Goal: Task Accomplishment & Management: Complete application form

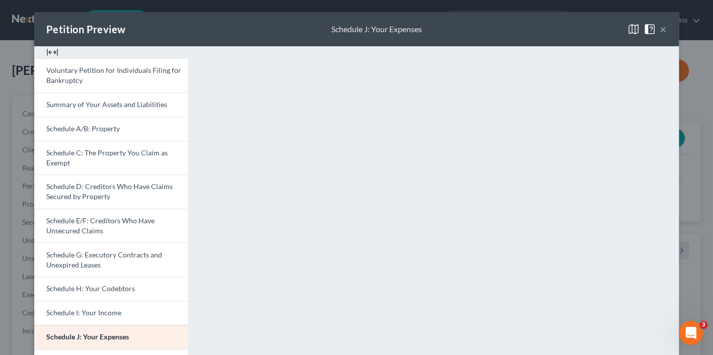
click at [661, 28] on button "×" at bounding box center [662, 29] width 7 height 12
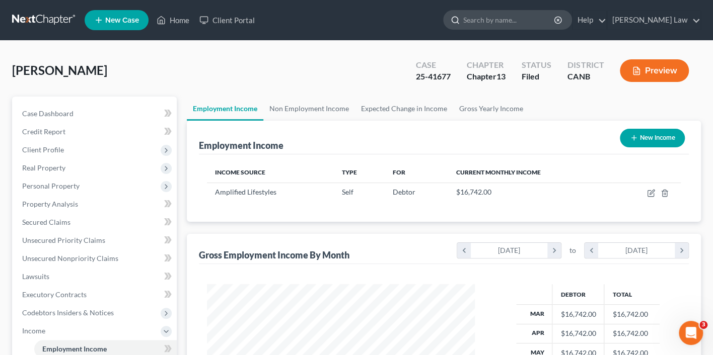
click at [533, 20] on input "search" at bounding box center [509, 20] width 92 height 19
type input "[PERSON_NAME]"
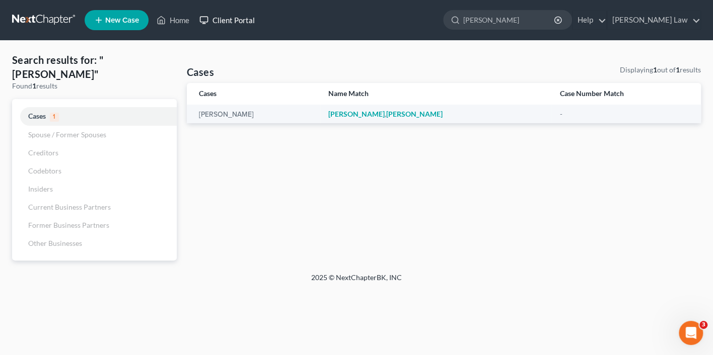
click at [228, 19] on link "Client Portal" at bounding box center [226, 20] width 65 height 18
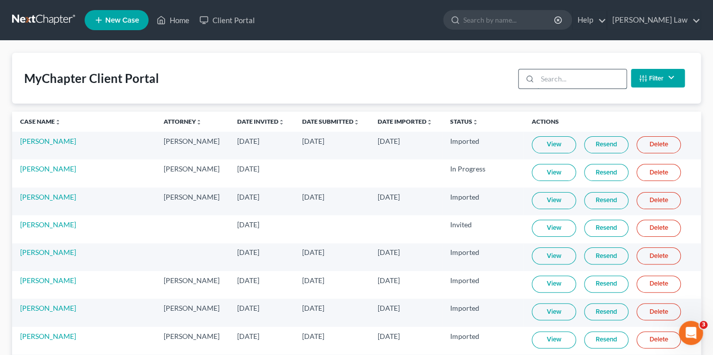
click at [554, 81] on input "search" at bounding box center [581, 78] width 89 height 19
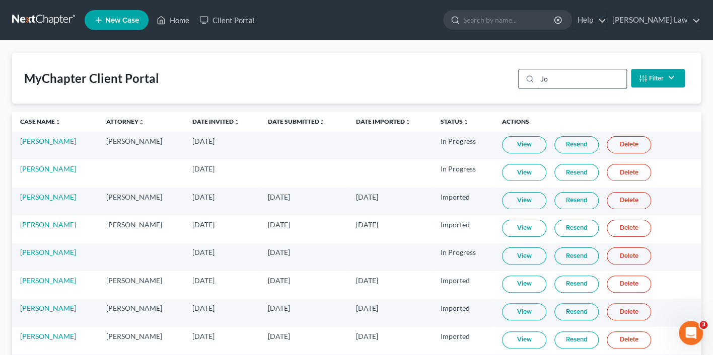
type input "J"
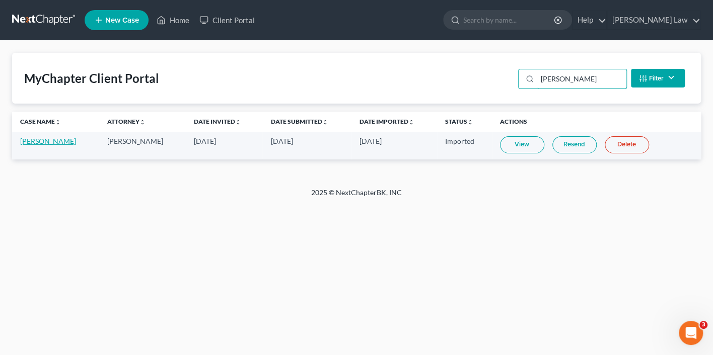
type input "[PERSON_NAME]"
click at [58, 144] on link "[PERSON_NAME]" at bounding box center [48, 141] width 56 height 9
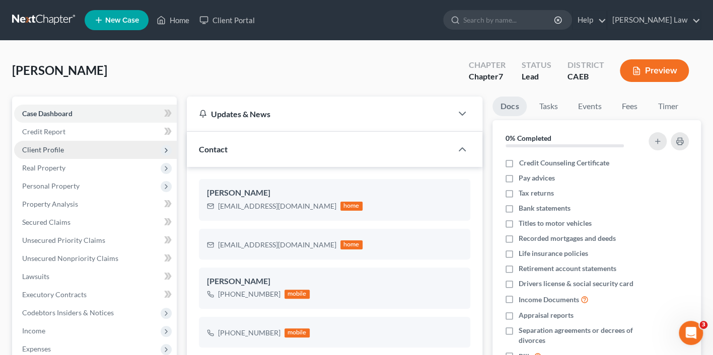
click at [60, 149] on span "Client Profile" at bounding box center [43, 149] width 42 height 9
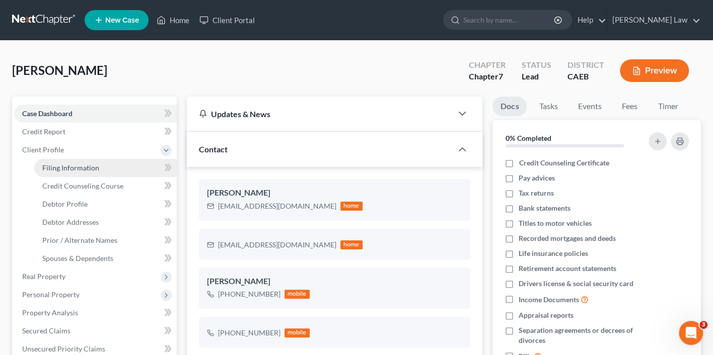
click at [63, 165] on span "Filing Information" at bounding box center [70, 168] width 57 height 9
select select "1"
select select "0"
select select "8"
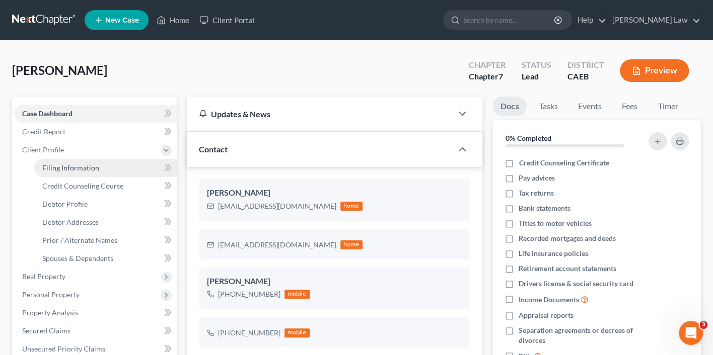
select select "4"
select select "1"
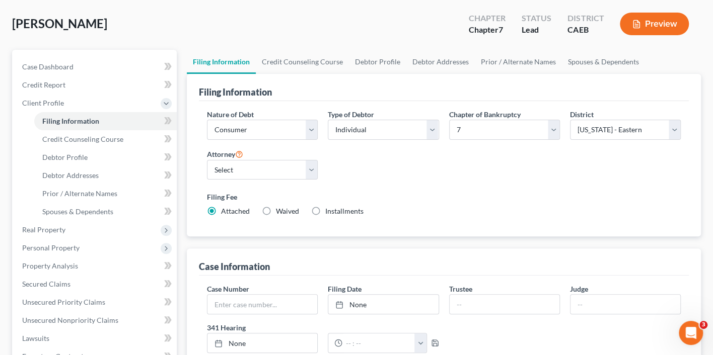
scroll to position [44, 0]
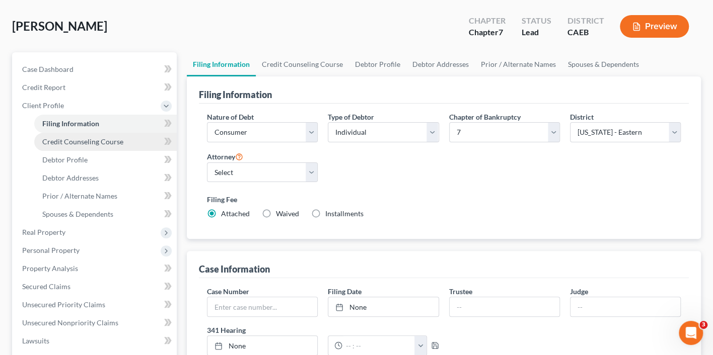
click at [120, 137] on span "Credit Counseling Course" at bounding box center [82, 141] width 81 height 9
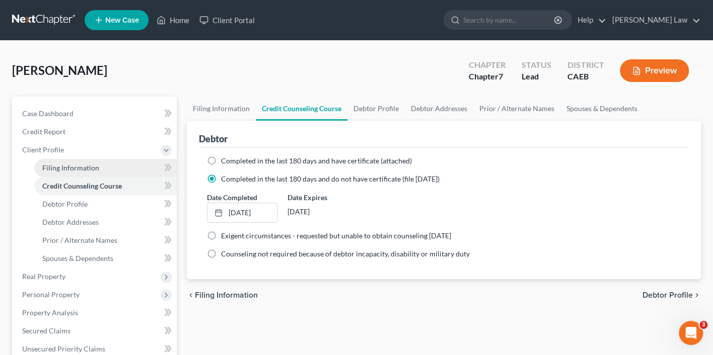
click at [104, 170] on link "Filing Information" at bounding box center [105, 168] width 142 height 18
select select "1"
select select "0"
select select "8"
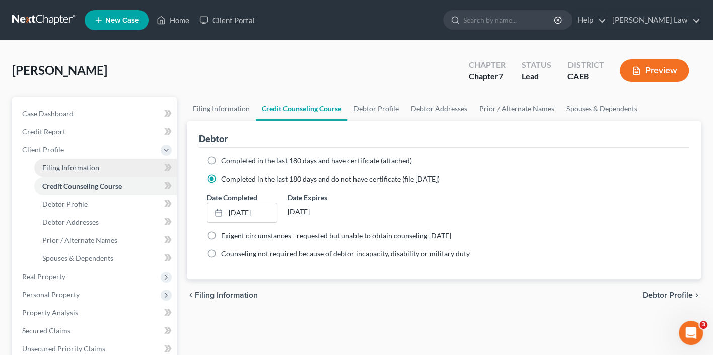
select select "4"
select select "1"
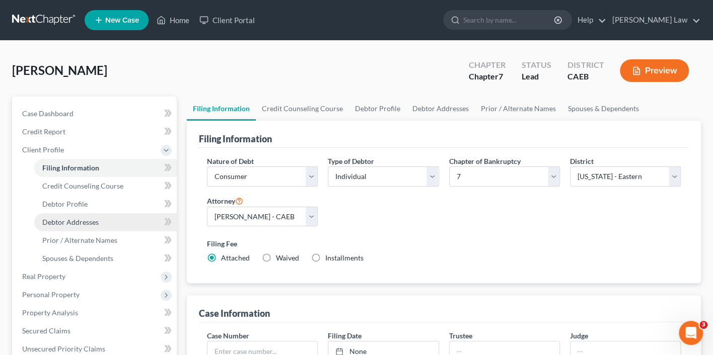
click at [87, 225] on link "Debtor Addresses" at bounding box center [105, 222] width 142 height 18
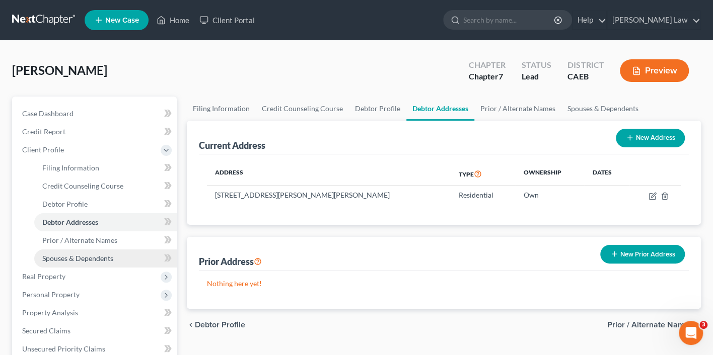
click at [80, 254] on span "Spouses & Dependents" at bounding box center [77, 258] width 71 height 9
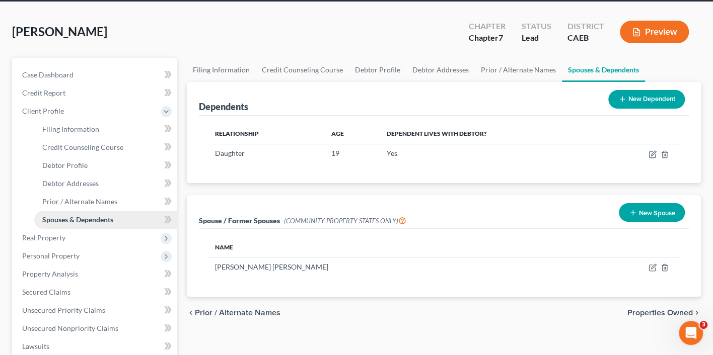
scroll to position [44, 0]
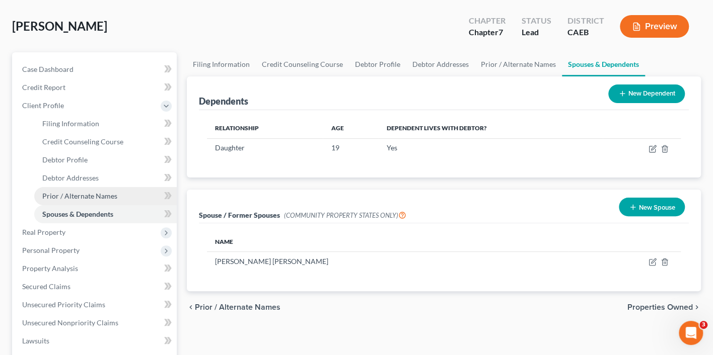
click at [95, 192] on span "Prior / Alternate Names" at bounding box center [79, 196] width 75 height 9
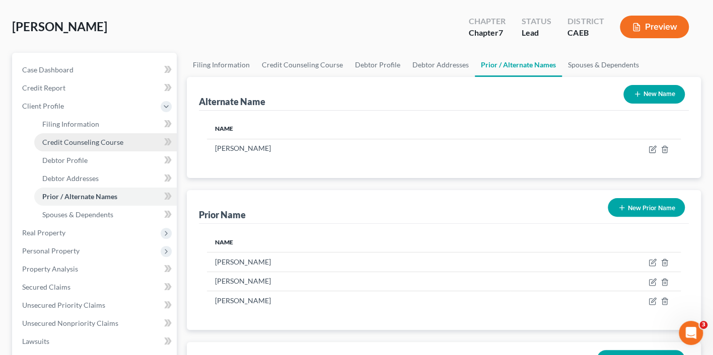
scroll to position [38, 0]
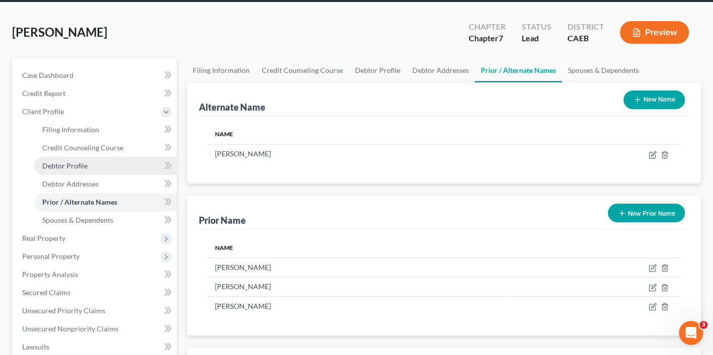
click at [97, 163] on link "Debtor Profile" at bounding box center [105, 166] width 142 height 18
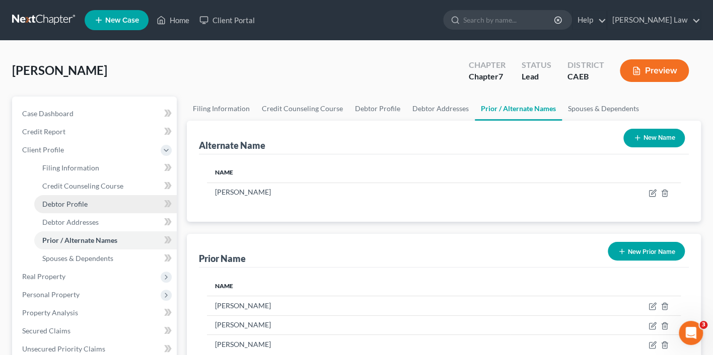
select select "1"
select select "2"
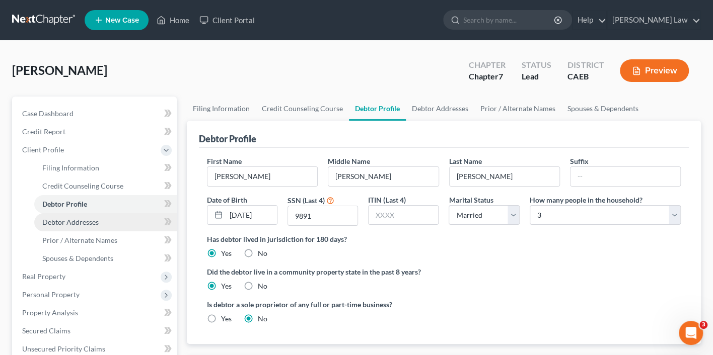
click at [89, 219] on span "Debtor Addresses" at bounding box center [70, 222] width 56 height 9
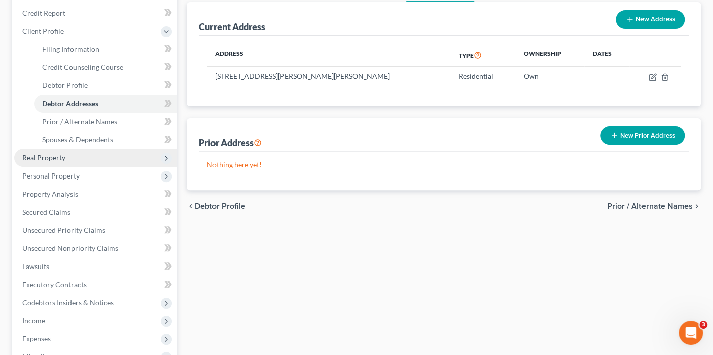
scroll to position [137, 0]
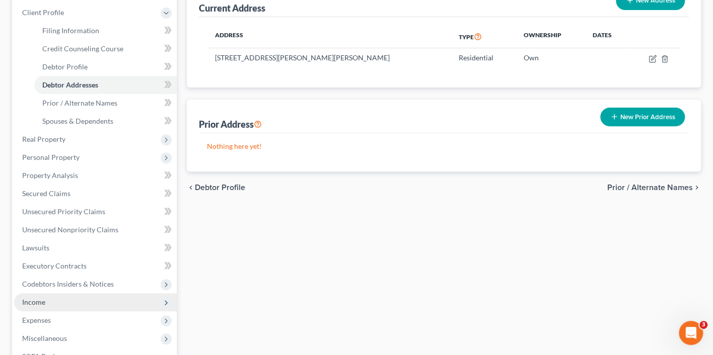
click at [61, 293] on span "Income" at bounding box center [95, 302] width 163 height 18
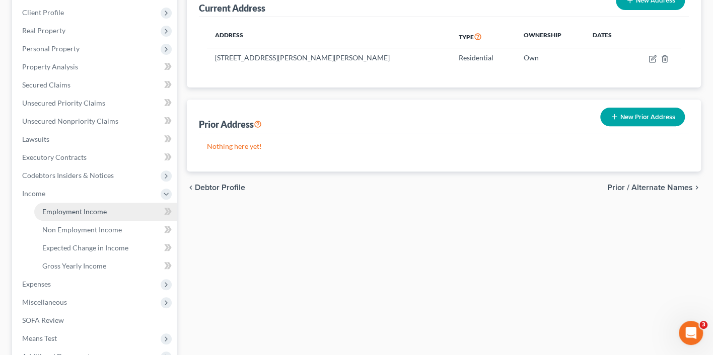
click at [106, 203] on link "Employment Income" at bounding box center [105, 212] width 142 height 18
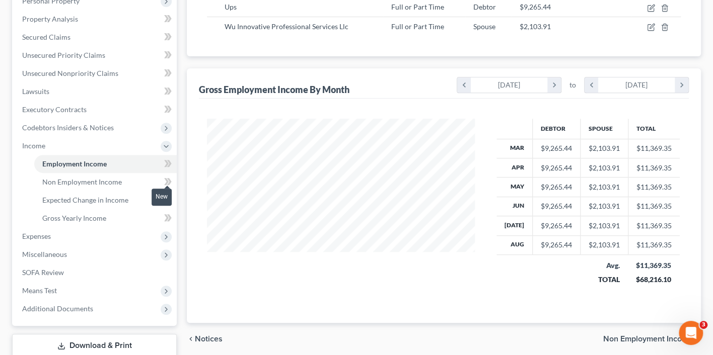
scroll to position [193, 0]
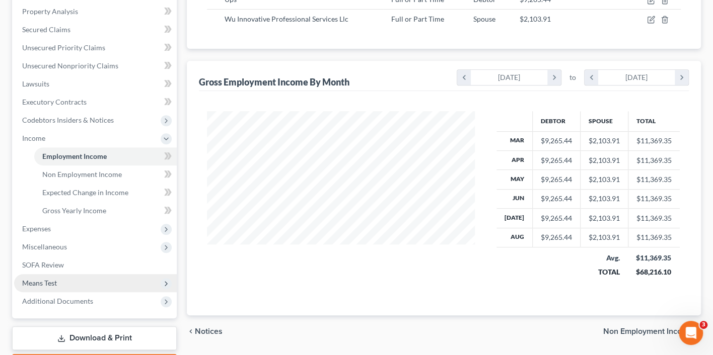
click at [55, 279] on span "Means Test" at bounding box center [39, 283] width 35 height 9
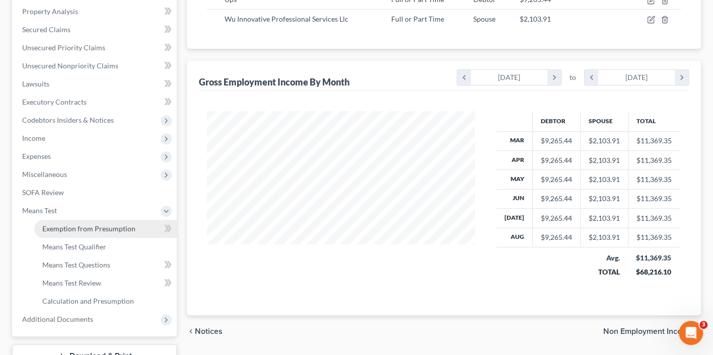
click at [90, 224] on span "Exemption from Presumption" at bounding box center [88, 228] width 93 height 9
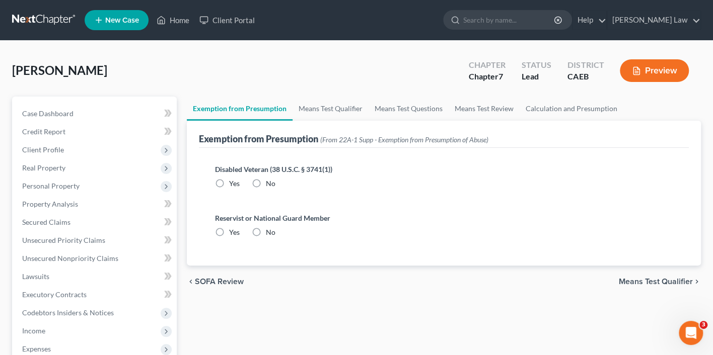
click at [644, 75] on button "Preview" at bounding box center [654, 70] width 69 height 23
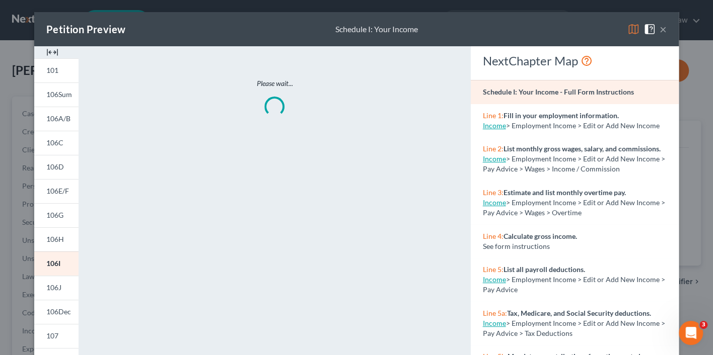
click at [631, 33] on img at bounding box center [633, 29] width 12 height 12
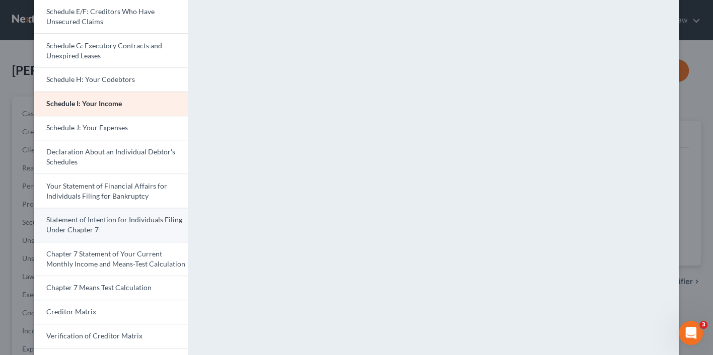
scroll to position [210, 0]
click at [130, 219] on link "Statement of Intention for Individuals Filing Under Chapter 7" at bounding box center [110, 224] width 153 height 34
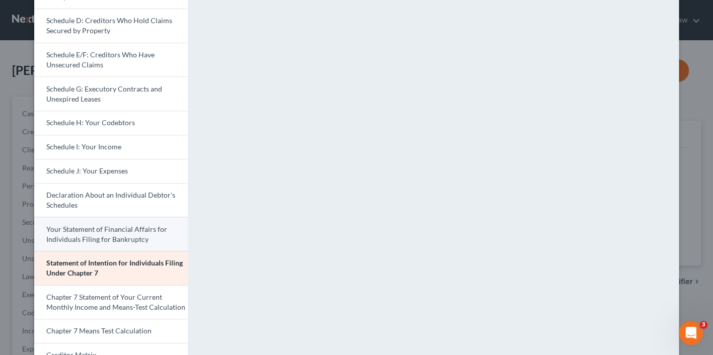
scroll to position [172, 0]
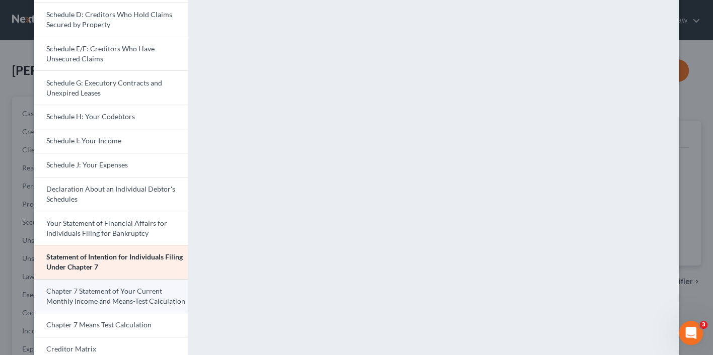
click at [100, 294] on span "Chapter 7 Statement of Your Current Monthly Income and Means-Test Calculation" at bounding box center [115, 296] width 139 height 19
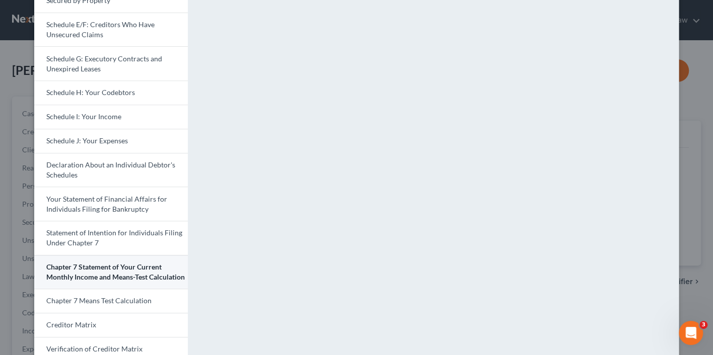
scroll to position [212, 0]
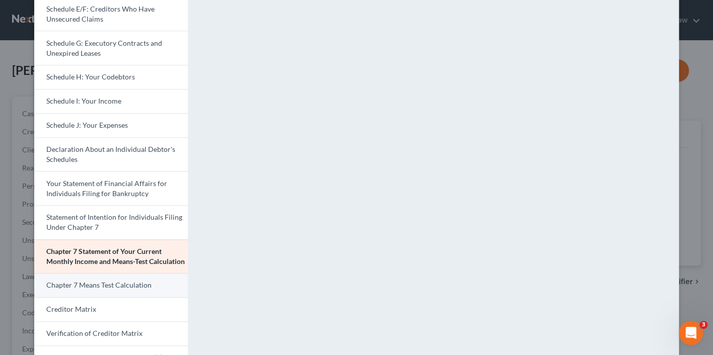
click at [110, 290] on link "Chapter 7 Means Test Calculation" at bounding box center [110, 285] width 153 height 24
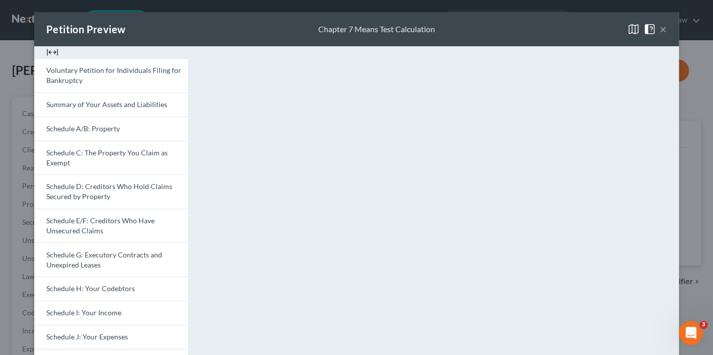
scroll to position [0, 0]
click at [104, 309] on span "Schedule I: Your Income" at bounding box center [83, 313] width 75 height 9
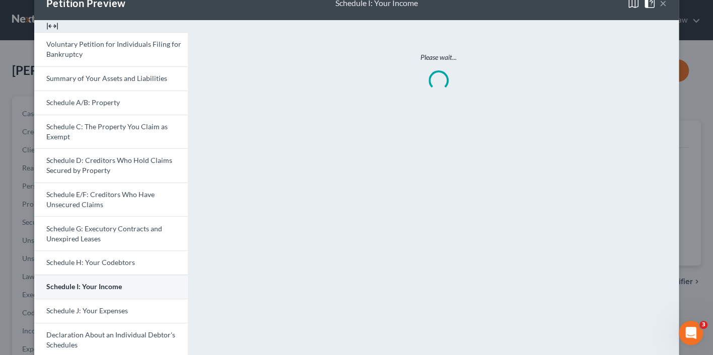
scroll to position [29, 0]
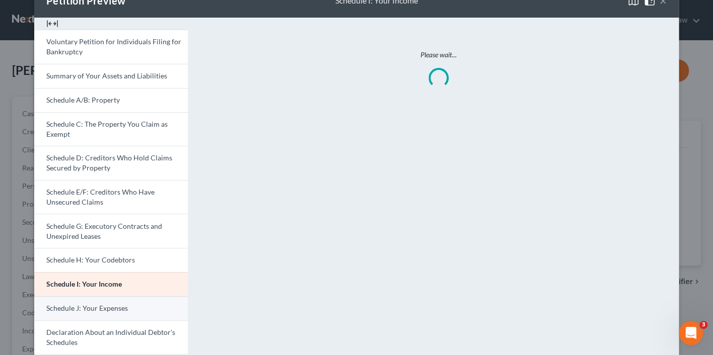
click at [107, 304] on span "Schedule J: Your Expenses" at bounding box center [87, 308] width 82 height 9
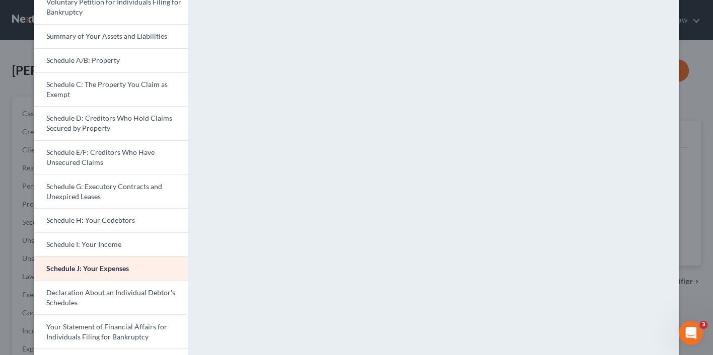
scroll to position [80, 0]
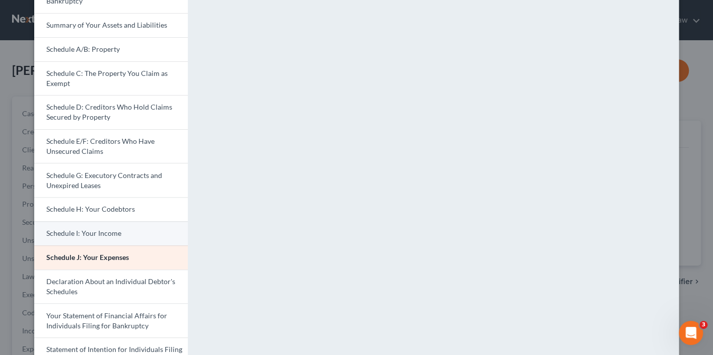
click at [156, 223] on link "Schedule I: Your Income" at bounding box center [110, 233] width 153 height 24
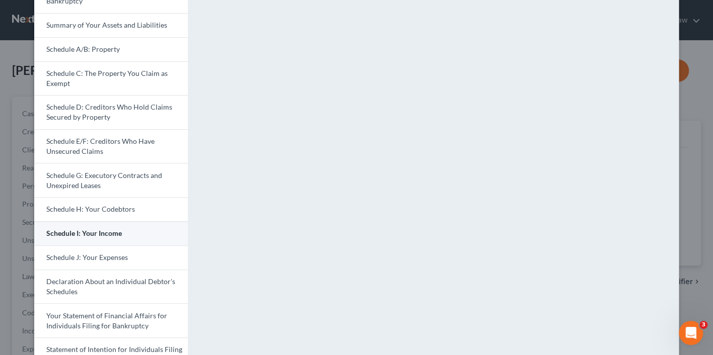
click at [134, 224] on link "Schedule I: Your Income" at bounding box center [110, 233] width 153 height 24
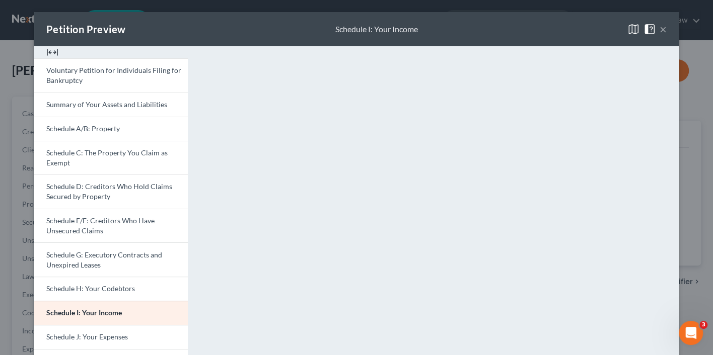
scroll to position [0, 0]
click at [661, 31] on button "×" at bounding box center [662, 29] width 7 height 12
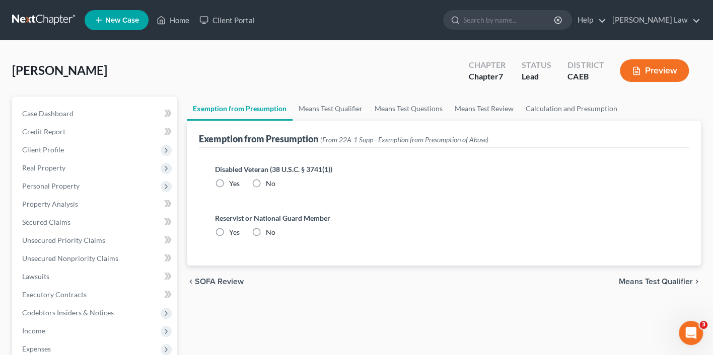
click at [660, 75] on button "Preview" at bounding box center [654, 70] width 69 height 23
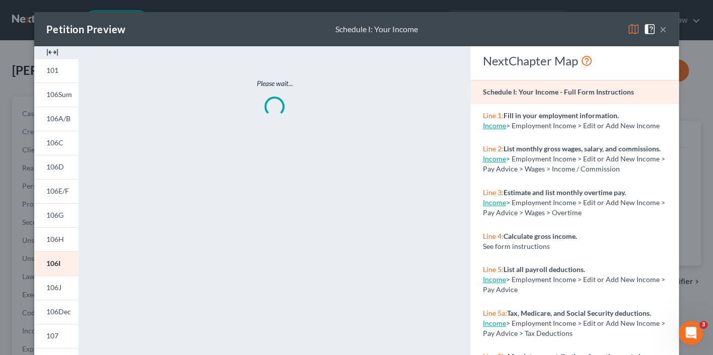
click at [634, 27] on img at bounding box center [633, 29] width 12 height 12
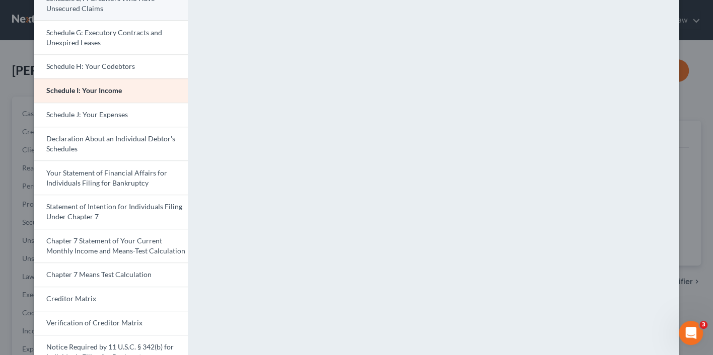
scroll to position [249, 0]
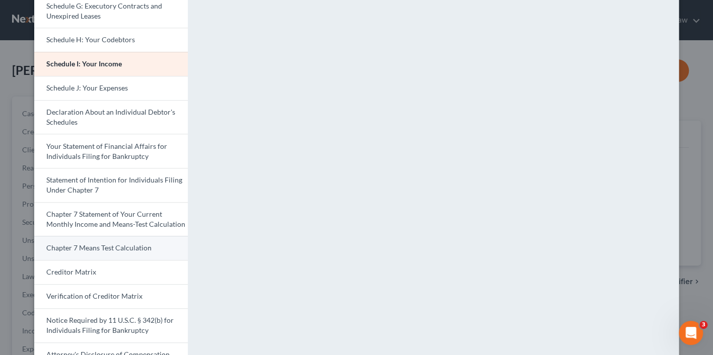
click at [120, 244] on span "Chapter 7 Means Test Calculation" at bounding box center [98, 248] width 105 height 9
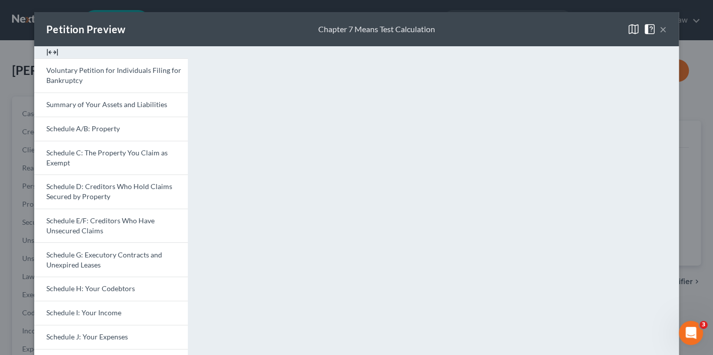
scroll to position [0, 0]
click at [661, 28] on button "×" at bounding box center [662, 29] width 7 height 12
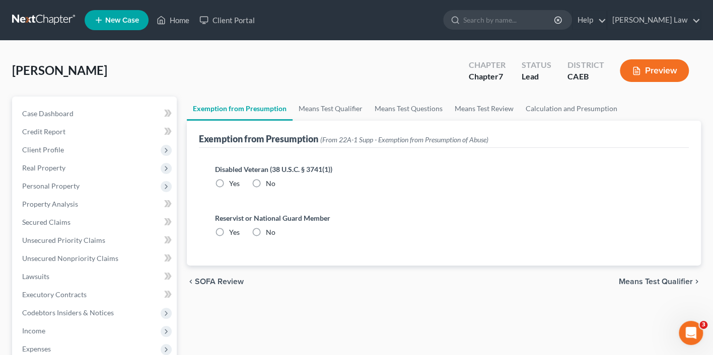
click at [673, 67] on button "Preview" at bounding box center [654, 70] width 69 height 23
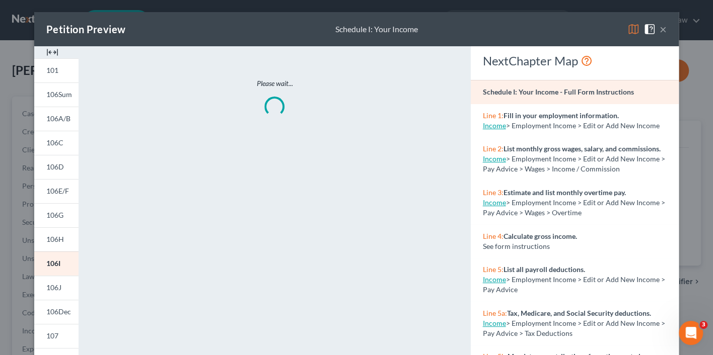
click at [634, 27] on img at bounding box center [633, 29] width 12 height 12
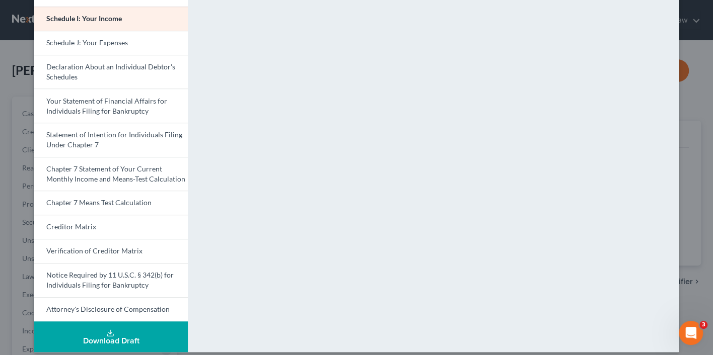
scroll to position [294, 0]
click at [149, 199] on span "Chapter 7 Means Test Calculation" at bounding box center [98, 203] width 105 height 9
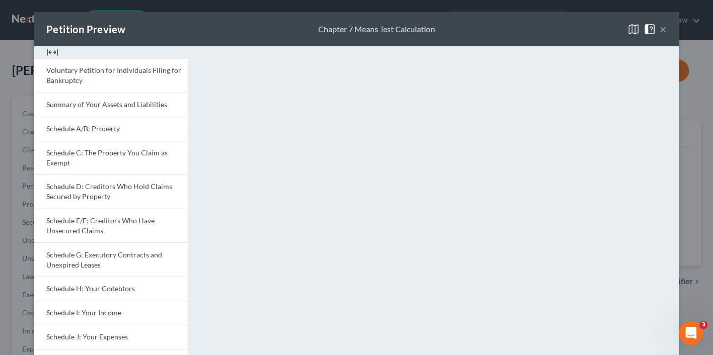
scroll to position [0, 0]
click at [634, 30] on img at bounding box center [633, 29] width 12 height 12
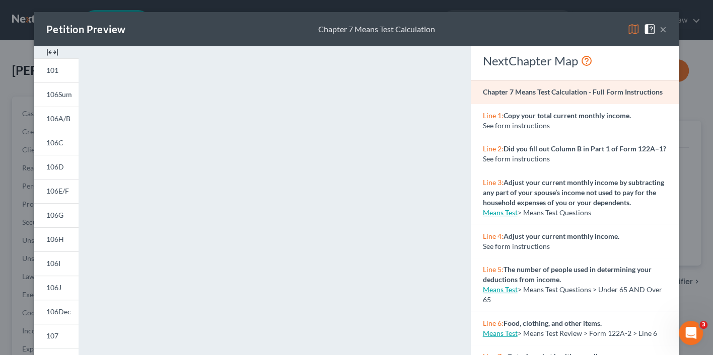
click at [634, 27] on img at bounding box center [633, 29] width 12 height 12
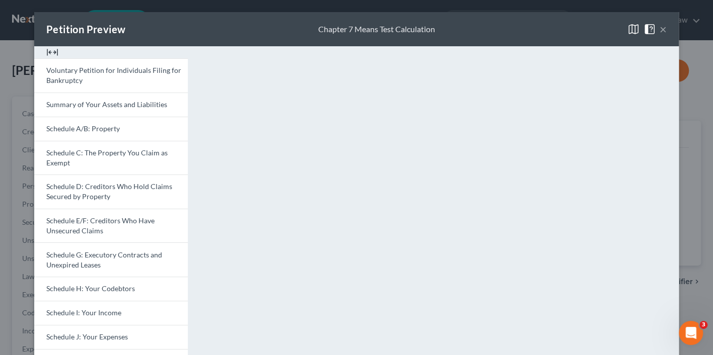
click at [633, 25] on img at bounding box center [633, 29] width 12 height 12
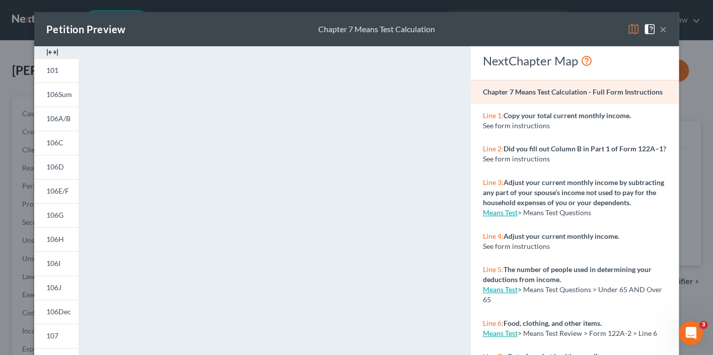
click at [635, 28] on img at bounding box center [633, 29] width 12 height 12
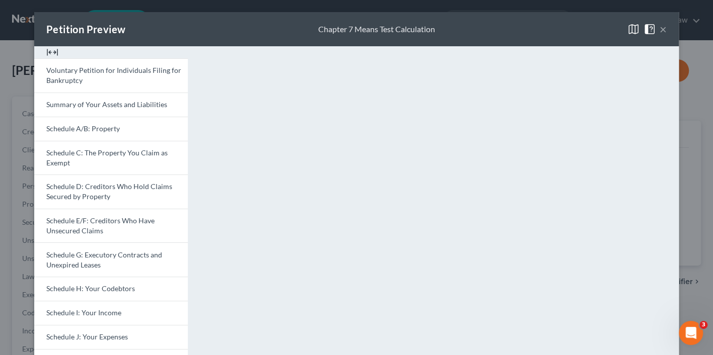
click at [661, 31] on button "×" at bounding box center [662, 29] width 7 height 12
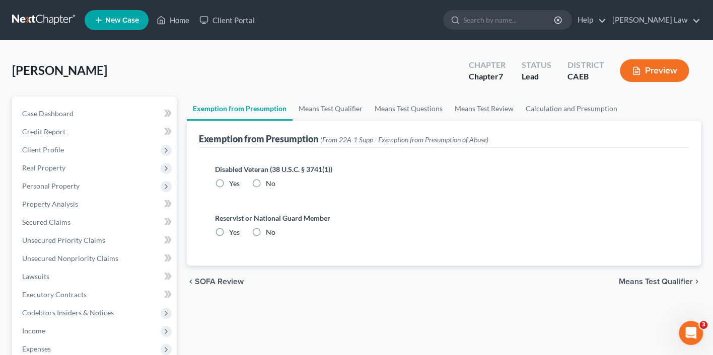
click at [659, 72] on button "Preview" at bounding box center [654, 70] width 69 height 23
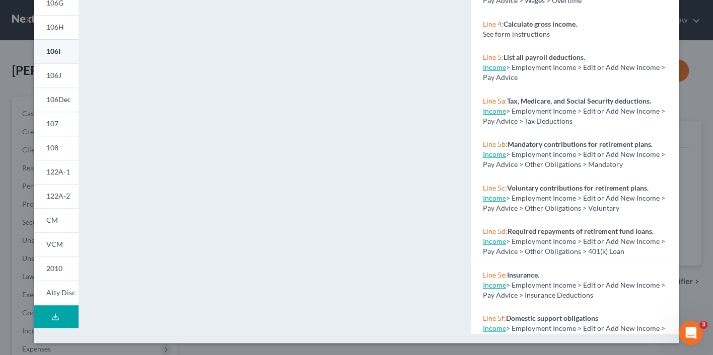
scroll to position [212, 0]
click at [60, 197] on span "122A-2" at bounding box center [58, 196] width 24 height 9
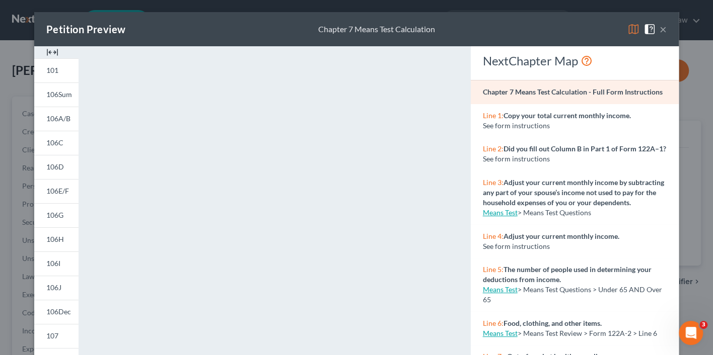
scroll to position [0, 0]
click at [664, 31] on button "×" at bounding box center [662, 29] width 7 height 12
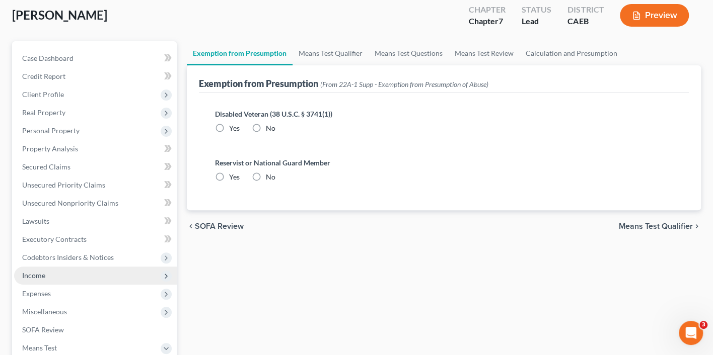
scroll to position [58, 0]
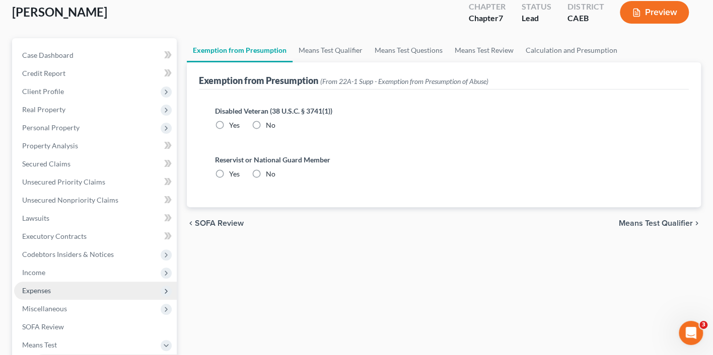
click at [99, 283] on span "Expenses" at bounding box center [95, 291] width 163 height 18
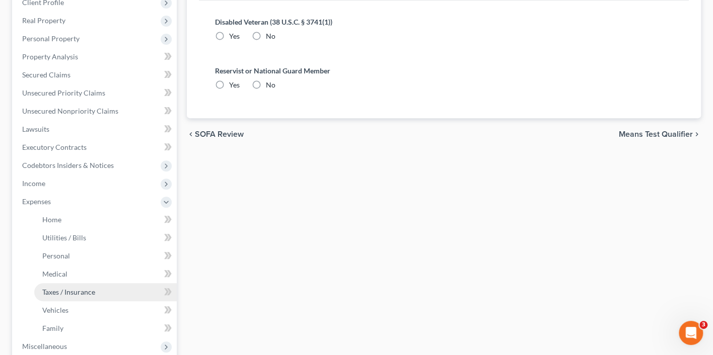
scroll to position [158, 0]
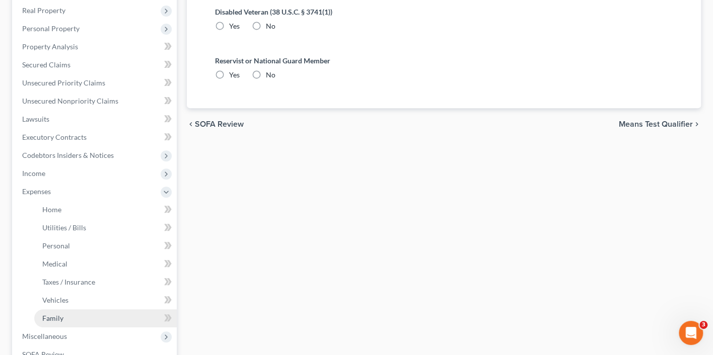
click at [94, 310] on link "Family" at bounding box center [105, 319] width 142 height 18
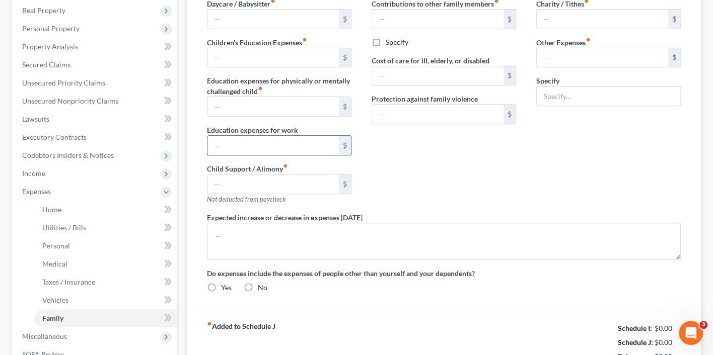
scroll to position [46, 0]
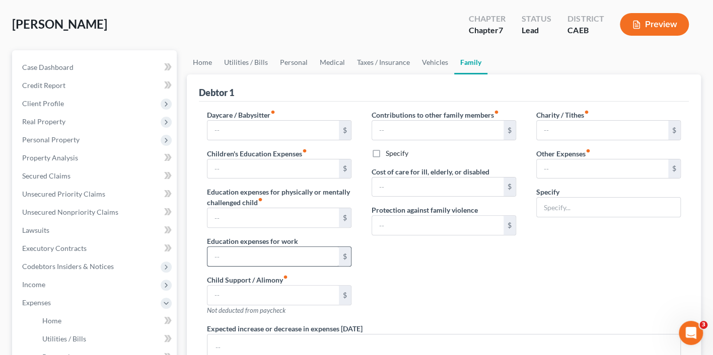
type input "100.00"
radio input "true"
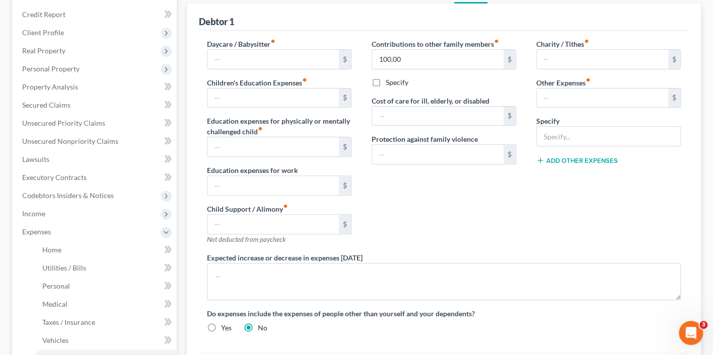
scroll to position [116, 0]
click at [71, 283] on link "Personal" at bounding box center [105, 287] width 142 height 18
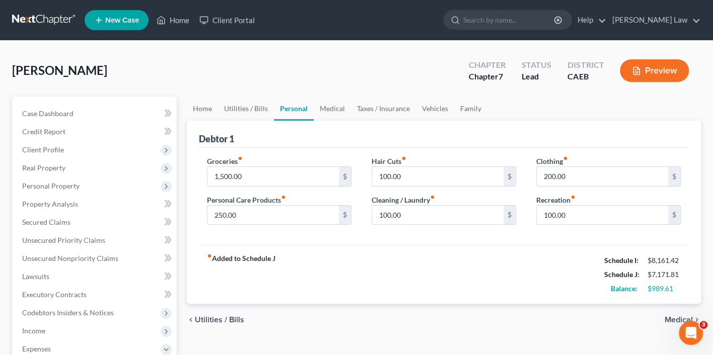
click at [644, 78] on button "Preview" at bounding box center [654, 70] width 69 height 23
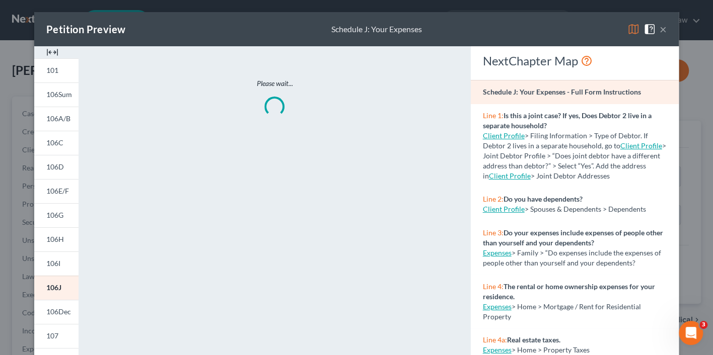
click at [631, 29] on img at bounding box center [633, 29] width 12 height 12
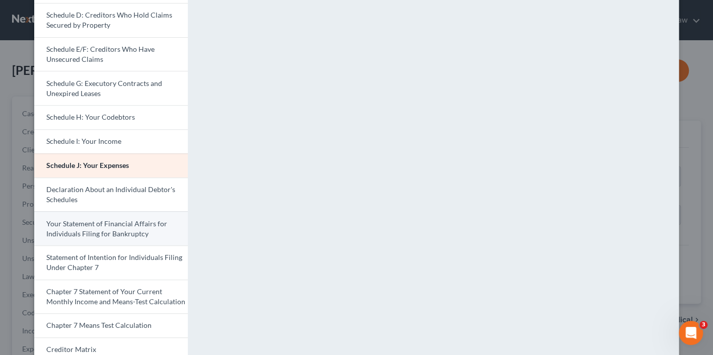
scroll to position [176, 0]
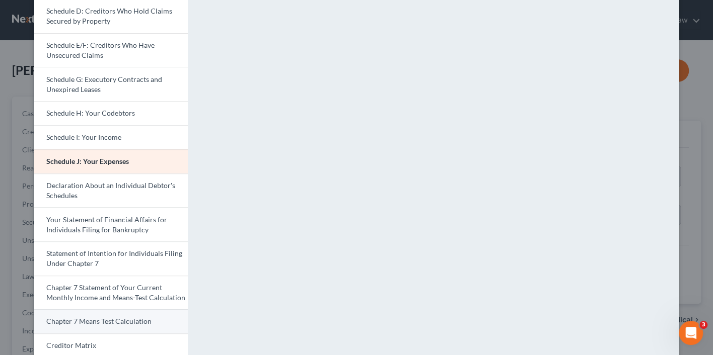
click at [123, 317] on span "Chapter 7 Means Test Calculation" at bounding box center [98, 321] width 105 height 9
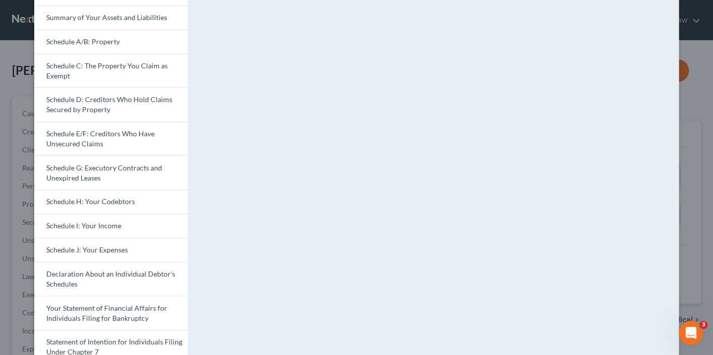
scroll to position [96, 0]
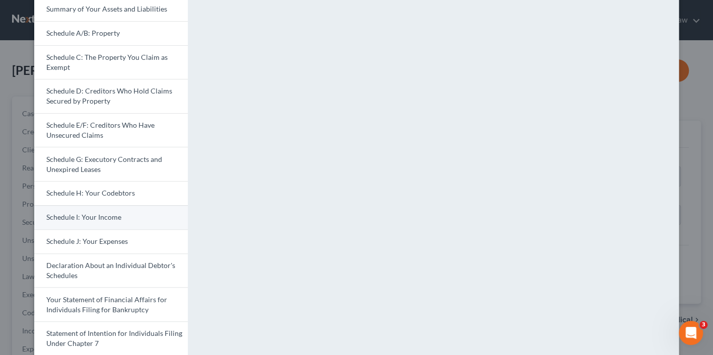
click at [146, 208] on link "Schedule I: Your Income" at bounding box center [110, 217] width 153 height 24
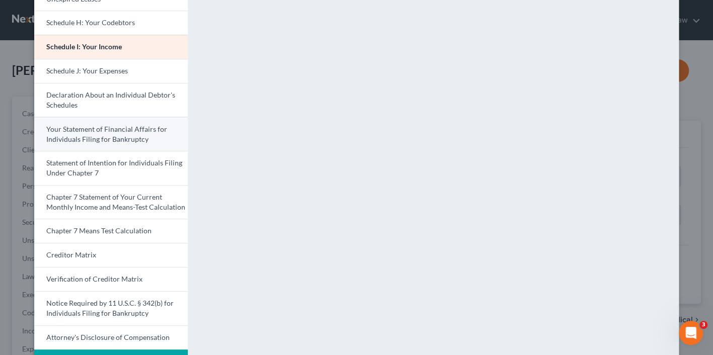
scroll to position [262, 0]
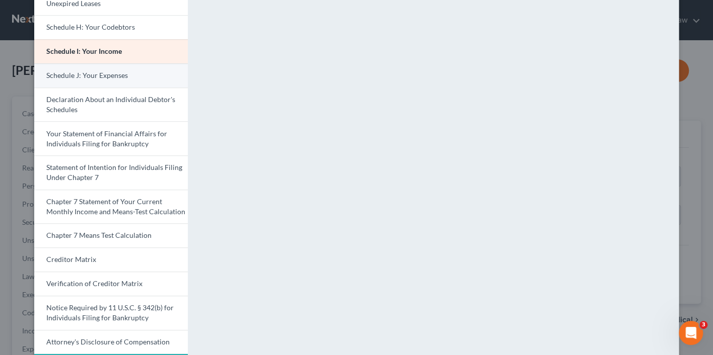
click at [136, 71] on link "Schedule J: Your Expenses" at bounding box center [110, 75] width 153 height 24
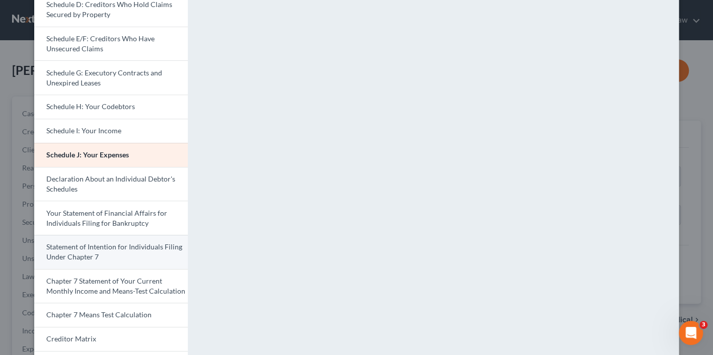
scroll to position [182, 0]
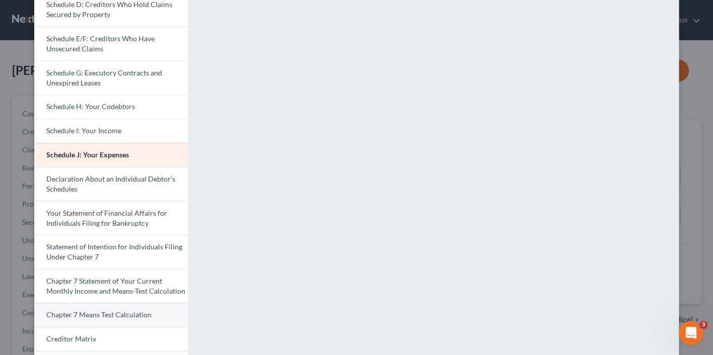
click at [103, 312] on link "Chapter 7 Means Test Calculation" at bounding box center [110, 315] width 153 height 24
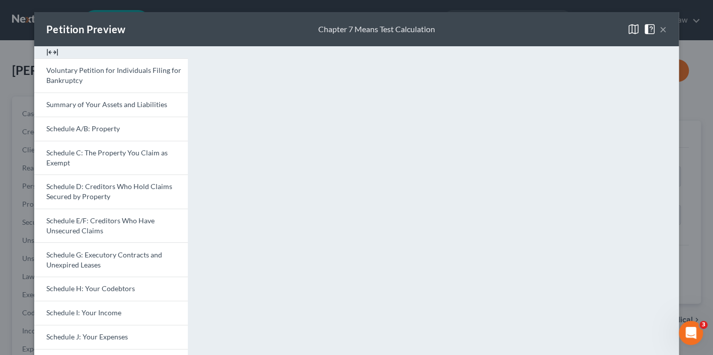
scroll to position [0, 0]
click at [662, 30] on button "×" at bounding box center [662, 29] width 7 height 12
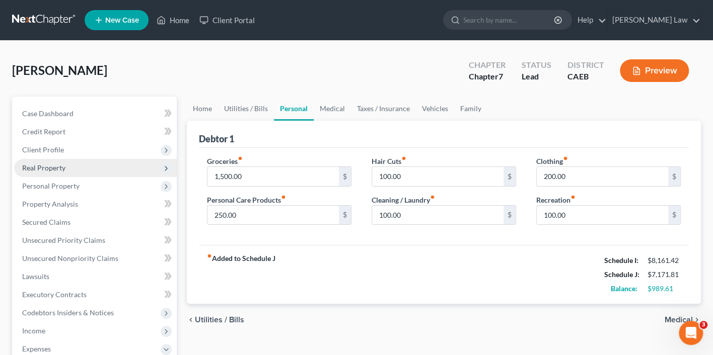
click at [96, 160] on span "Real Property" at bounding box center [95, 168] width 163 height 18
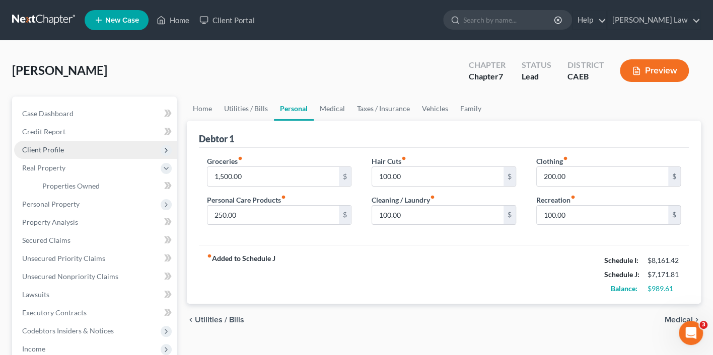
click at [73, 146] on span "Client Profile" at bounding box center [95, 150] width 163 height 18
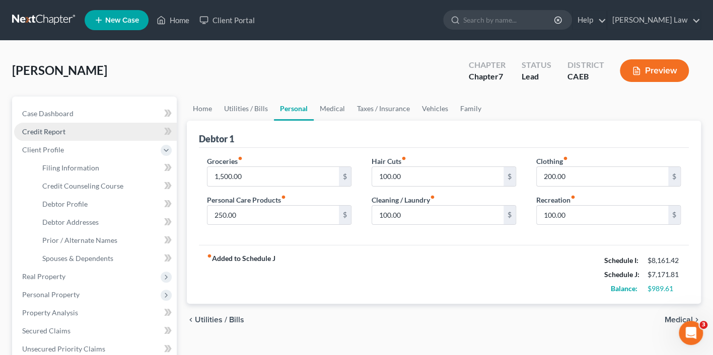
click at [72, 131] on link "Credit Report" at bounding box center [95, 132] width 163 height 18
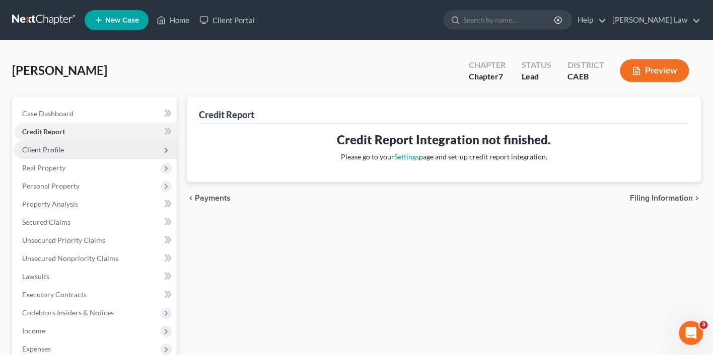
click at [92, 151] on span "Client Profile" at bounding box center [95, 150] width 163 height 18
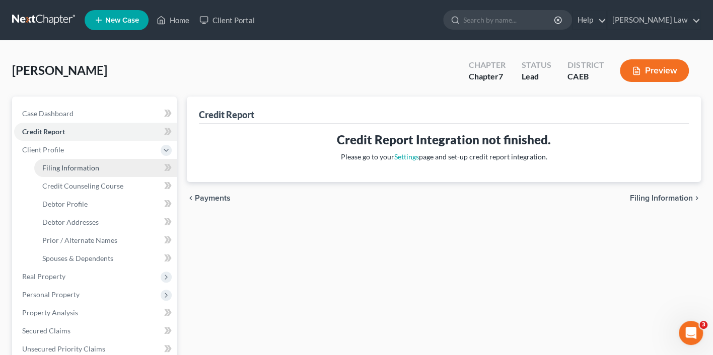
click at [124, 168] on link "Filing Information" at bounding box center [105, 168] width 142 height 18
select select "1"
select select "0"
select select "8"
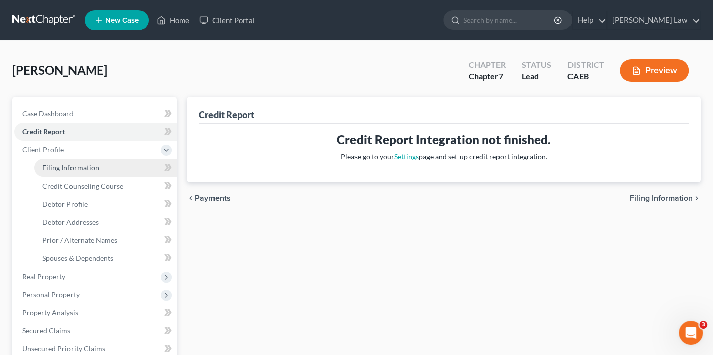
select select "4"
select select "1"
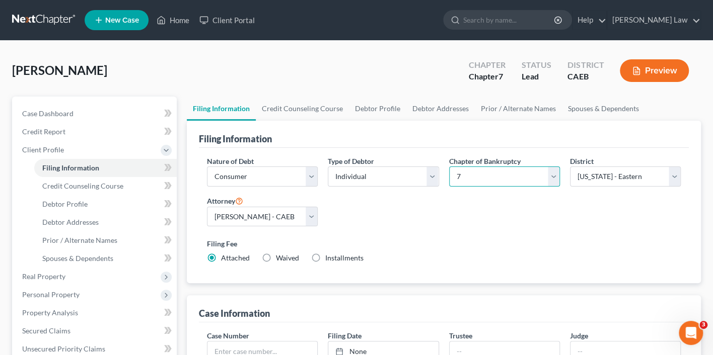
select select "3"
click at [650, 79] on button "Preview" at bounding box center [654, 70] width 69 height 23
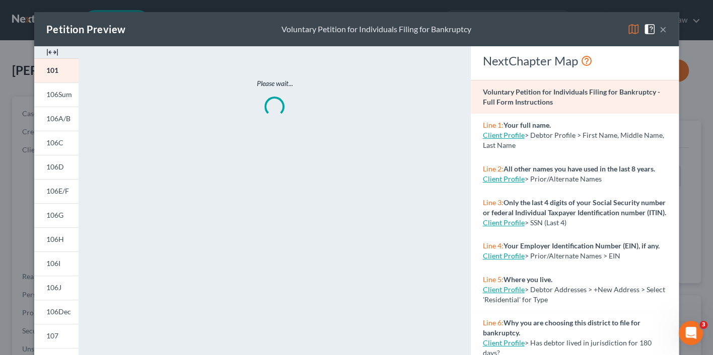
click at [631, 31] on img at bounding box center [633, 29] width 12 height 12
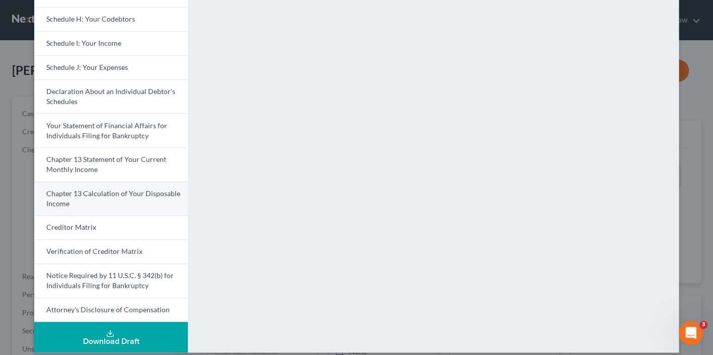
scroll to position [269, 0]
click at [124, 190] on span "Chapter 13 Calculation of Your Disposable Income" at bounding box center [113, 199] width 134 height 19
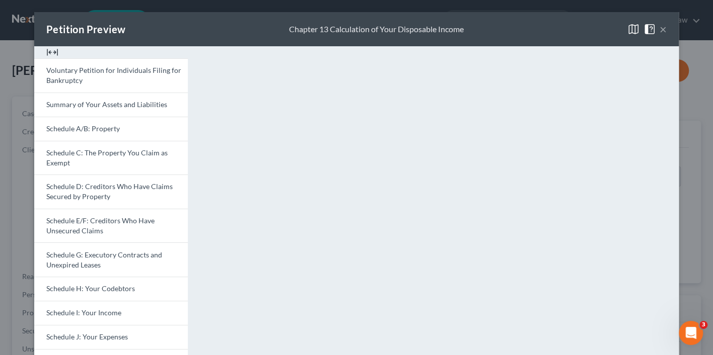
scroll to position [0, 0]
click at [662, 29] on button "×" at bounding box center [662, 29] width 7 height 12
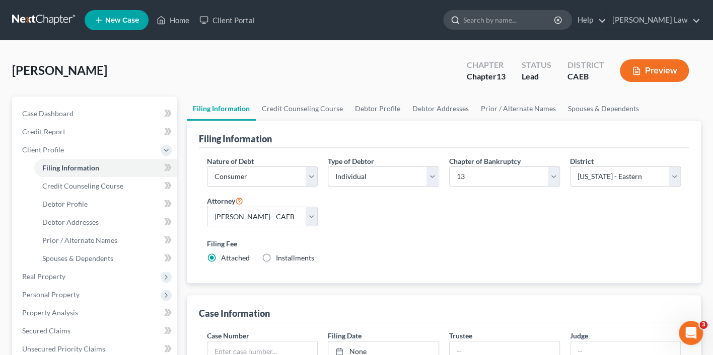
click at [528, 18] on input "search" at bounding box center [509, 20] width 92 height 19
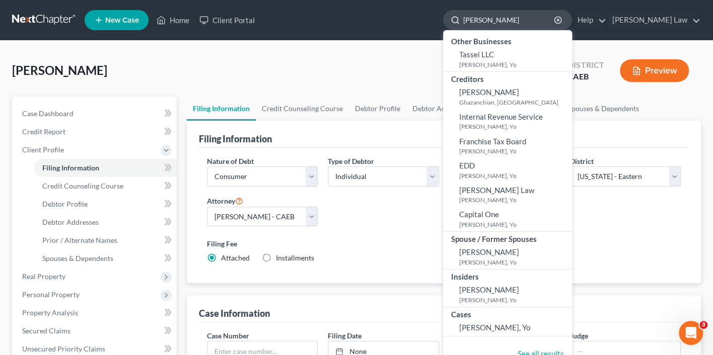
type input "[PERSON_NAME]"
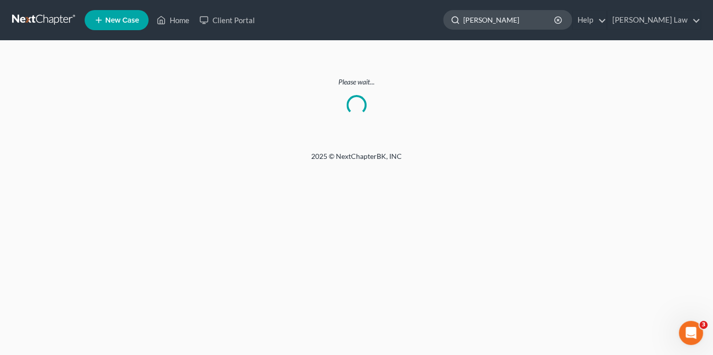
click at [539, 25] on input "[PERSON_NAME]" at bounding box center [509, 20] width 92 height 19
type input "[PERSON_NAME]"
click at [228, 17] on link "Client Portal" at bounding box center [226, 20] width 65 height 18
click at [229, 19] on link "Client Portal" at bounding box center [226, 20] width 65 height 18
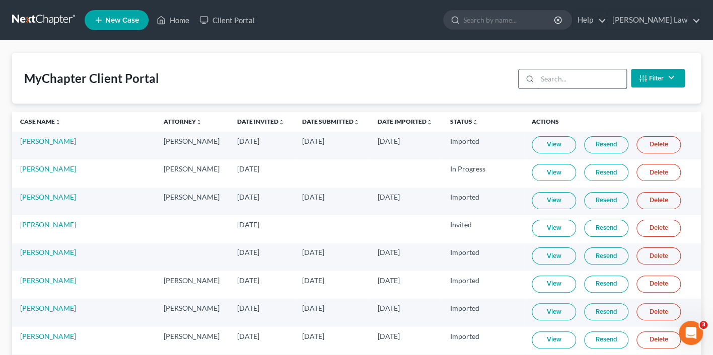
click at [575, 80] on input "search" at bounding box center [581, 78] width 89 height 19
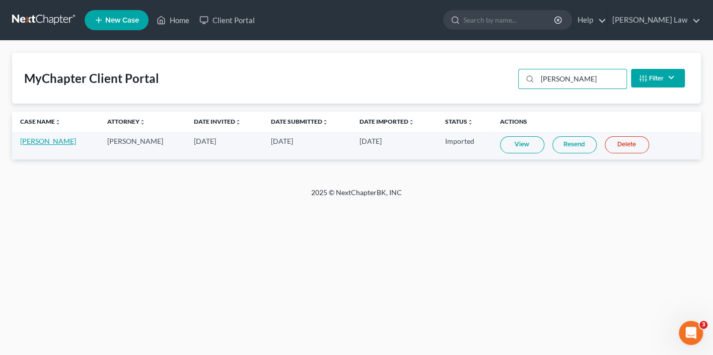
type input "[PERSON_NAME]"
click at [41, 143] on link "[PERSON_NAME]" at bounding box center [48, 141] width 56 height 9
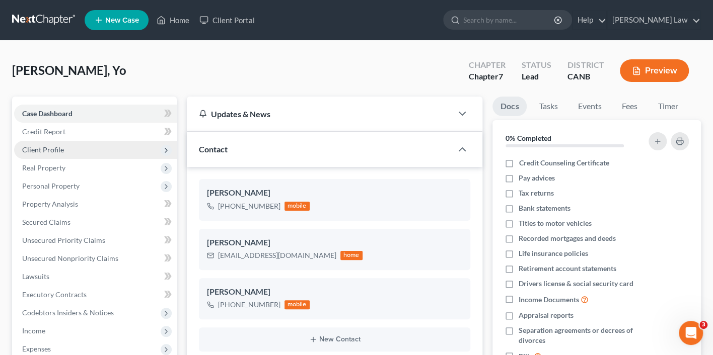
click at [109, 147] on span "Client Profile" at bounding box center [95, 150] width 163 height 18
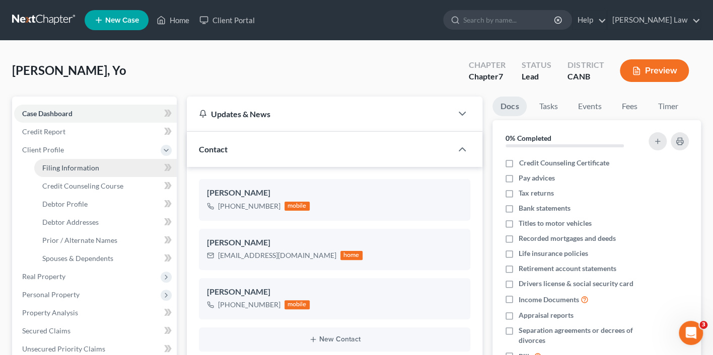
click at [104, 166] on link "Filing Information" at bounding box center [105, 168] width 142 height 18
select select "1"
select select "0"
select select "9"
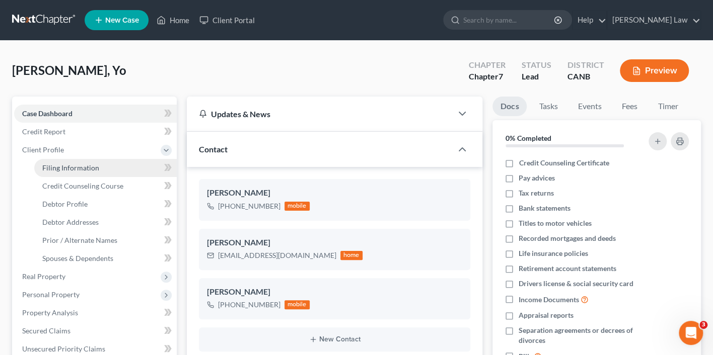
select select "3"
select select "4"
select select "0"
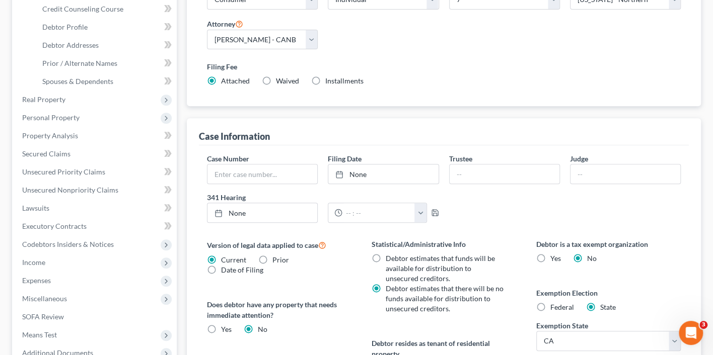
scroll to position [185, 0]
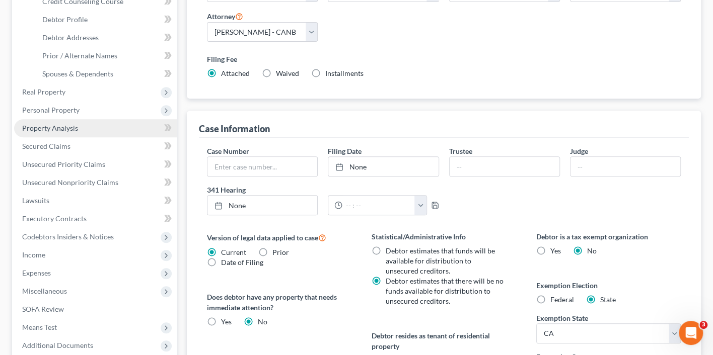
click at [69, 124] on span "Property Analysis" at bounding box center [50, 128] width 56 height 9
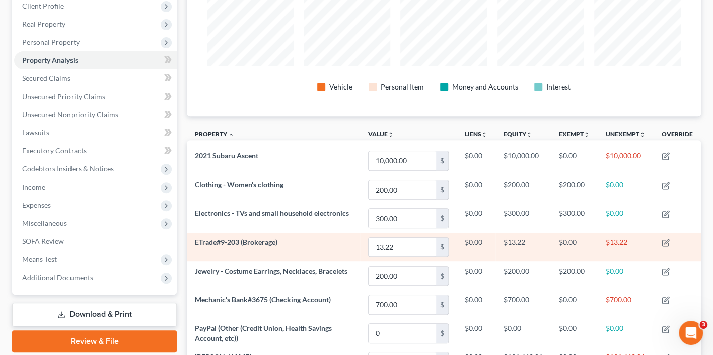
scroll to position [120, 0]
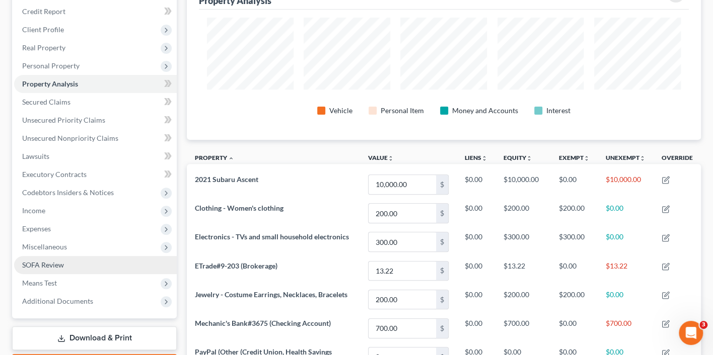
click at [61, 261] on span "SOFA Review" at bounding box center [43, 265] width 42 height 9
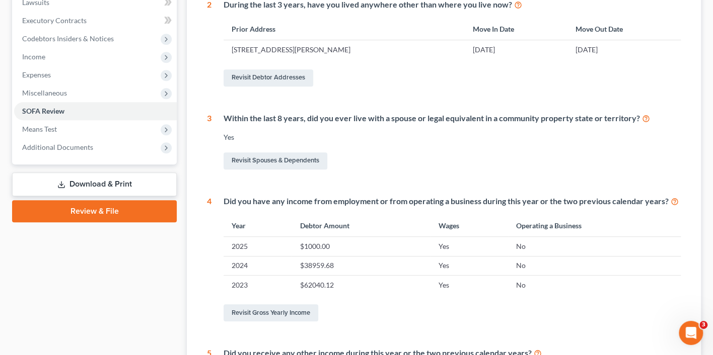
scroll to position [207, 0]
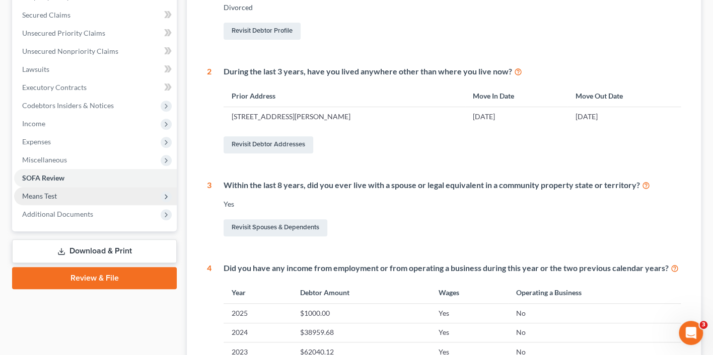
click at [73, 188] on span "Means Test" at bounding box center [95, 196] width 163 height 18
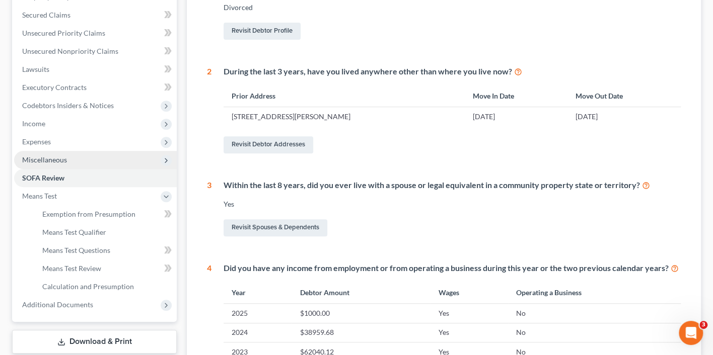
click at [68, 151] on span "Miscellaneous" at bounding box center [95, 160] width 163 height 18
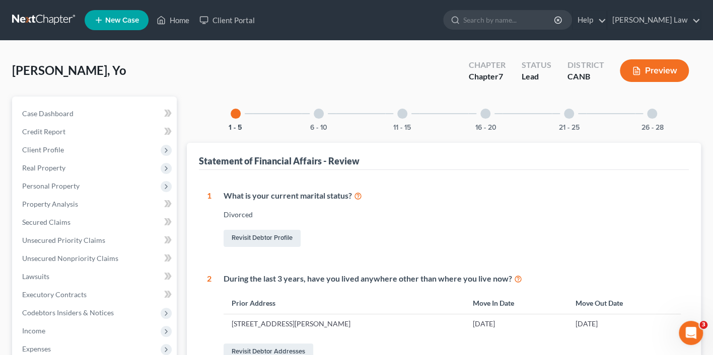
scroll to position [0, 0]
click at [643, 72] on button "Preview" at bounding box center [654, 70] width 69 height 23
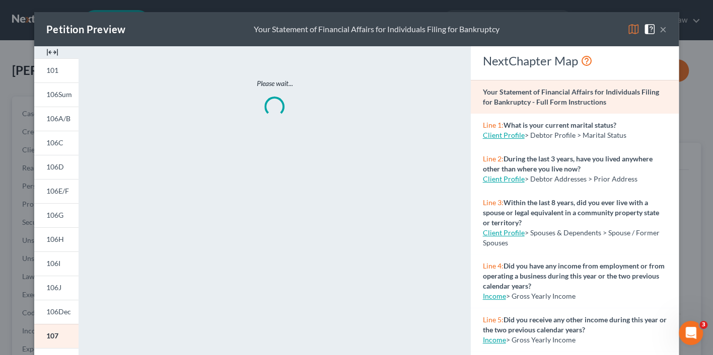
click at [629, 30] on img at bounding box center [633, 29] width 12 height 12
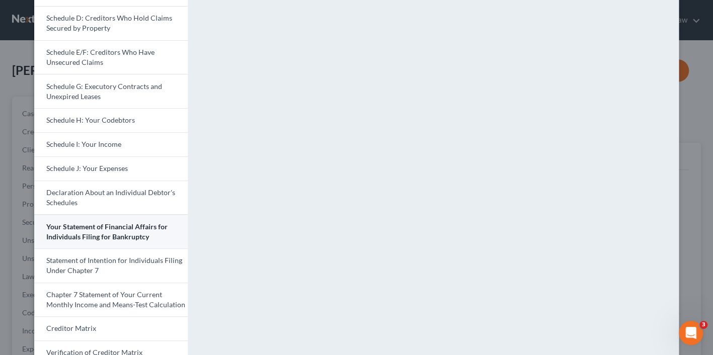
scroll to position [172, 0]
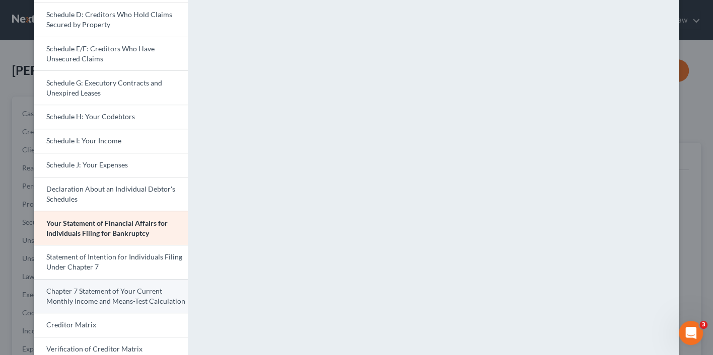
click at [96, 287] on link "Chapter 7 Statement of Your Current Monthly Income and Means-Test Calculation" at bounding box center [110, 296] width 153 height 34
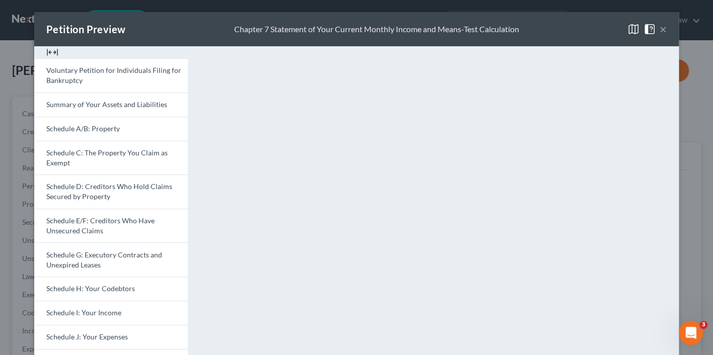
scroll to position [0, 0]
click at [131, 124] on link "Schedule A/B: Property" at bounding box center [110, 129] width 153 height 24
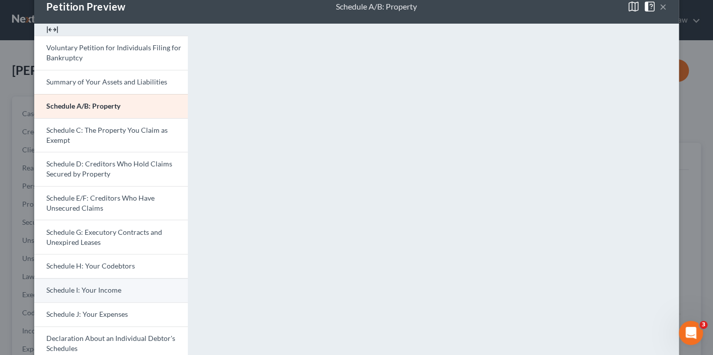
scroll to position [27, 0]
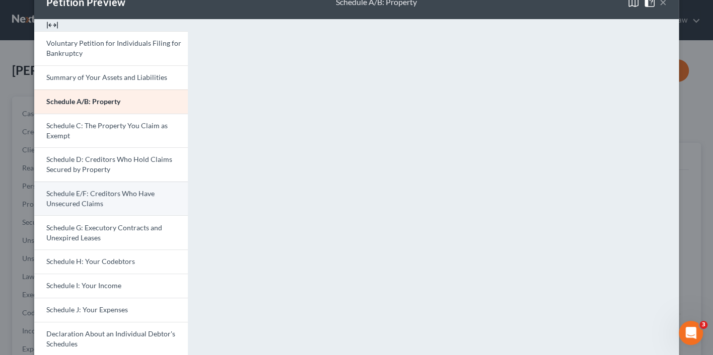
click at [151, 194] on span "Schedule E/F: Creditors Who Have Unsecured Claims" at bounding box center [100, 198] width 108 height 19
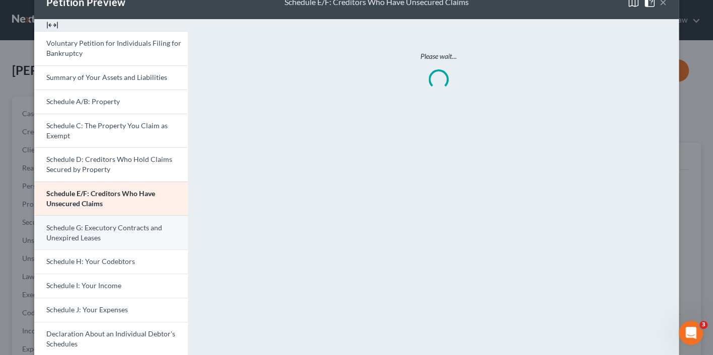
click at [133, 223] on span "Schedule G: Executory Contracts and Unexpired Leases" at bounding box center [104, 232] width 116 height 19
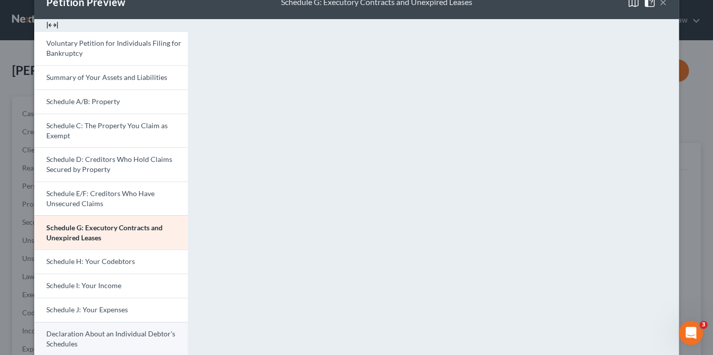
click at [115, 330] on span "Declaration About an Individual Debtor's Schedules" at bounding box center [110, 339] width 129 height 19
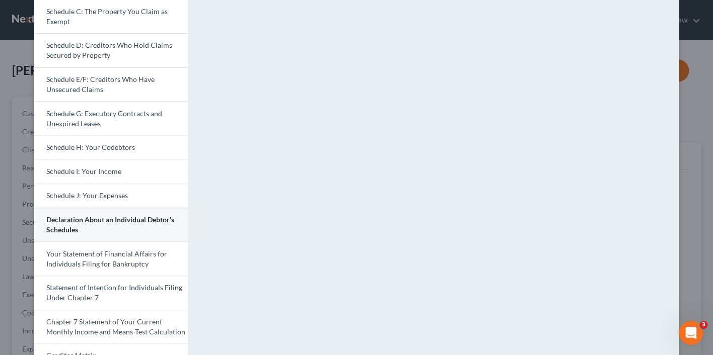
scroll to position [160, 0]
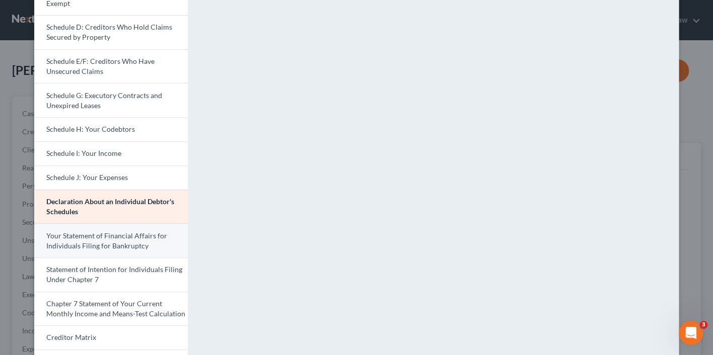
click at [128, 238] on span "Your Statement of Financial Affairs for Individuals Filing for Bankruptcy" at bounding box center [106, 241] width 121 height 19
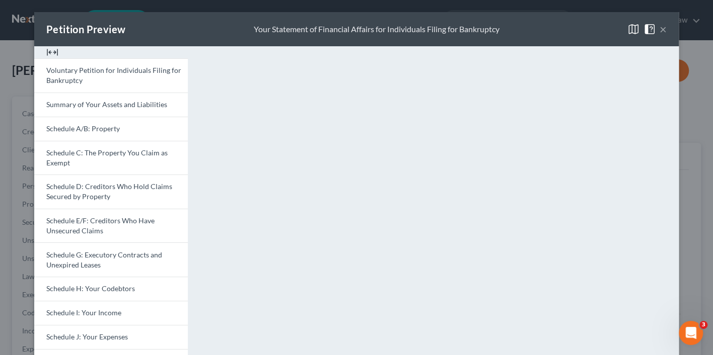
scroll to position [0, 0]
click at [112, 216] on span "Schedule E/F: Creditors Who Have Unsecured Claims" at bounding box center [100, 225] width 108 height 19
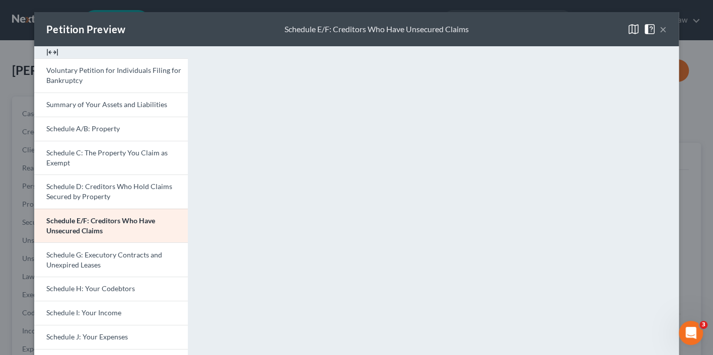
click at [663, 32] on button "×" at bounding box center [662, 29] width 7 height 12
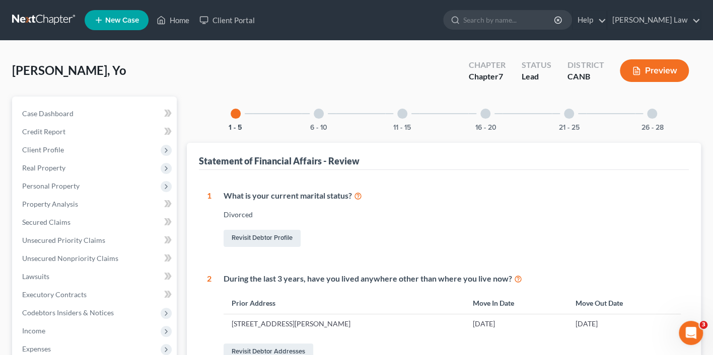
click at [657, 77] on button "Preview" at bounding box center [654, 70] width 69 height 23
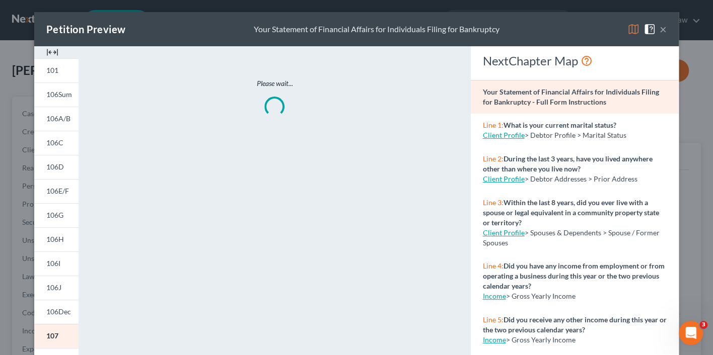
click at [633, 27] on img at bounding box center [633, 29] width 12 height 12
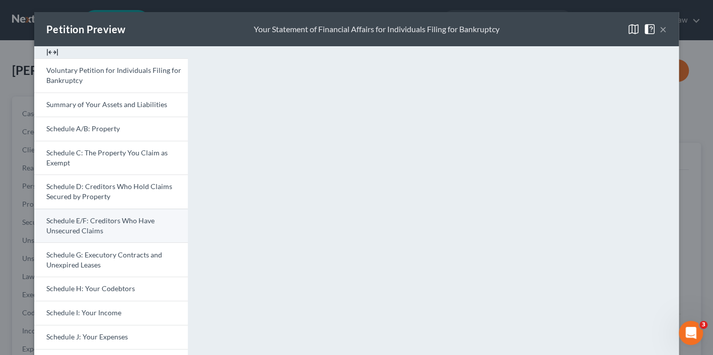
click at [134, 217] on span "Schedule E/F: Creditors Who Have Unsecured Claims" at bounding box center [100, 225] width 108 height 19
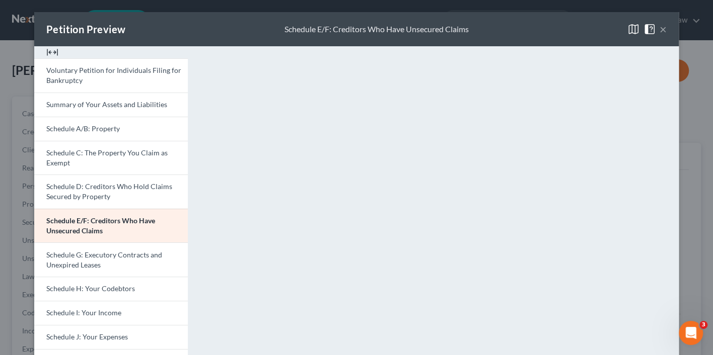
click at [662, 30] on button "×" at bounding box center [662, 29] width 7 height 12
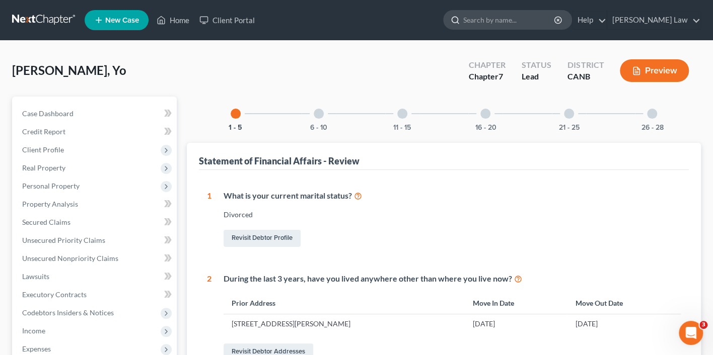
click at [533, 19] on input "search" at bounding box center [509, 20] width 92 height 19
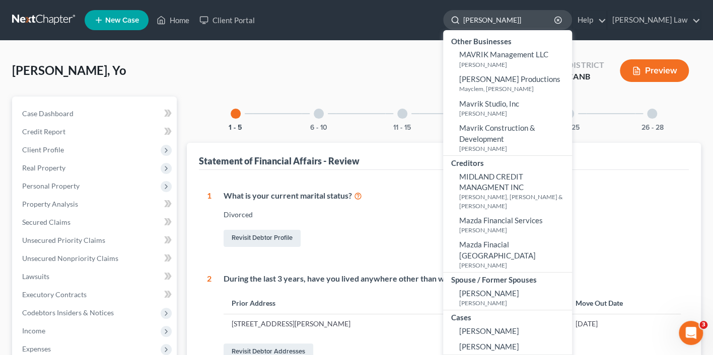
type input "[PERSON_NAME]"
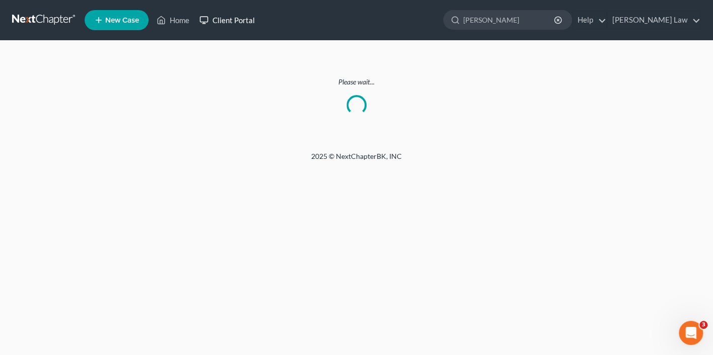
click at [224, 17] on link "Client Portal" at bounding box center [226, 20] width 65 height 18
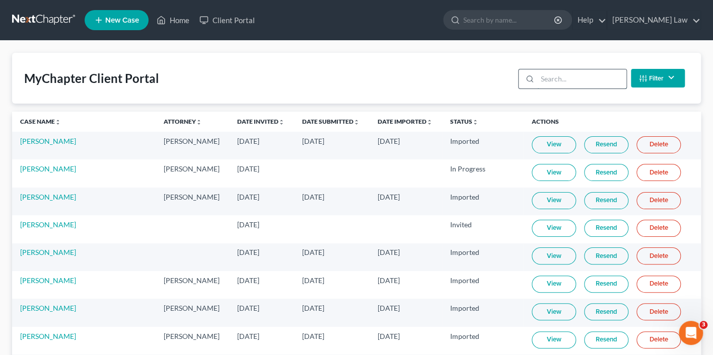
click at [574, 78] on input "search" at bounding box center [581, 78] width 89 height 19
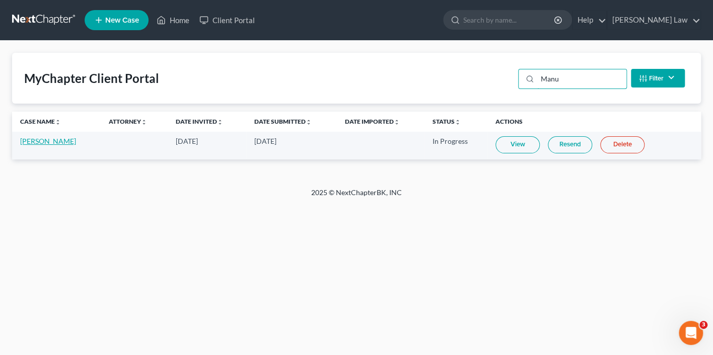
type input "Manu"
click at [47, 144] on link "[PERSON_NAME]" at bounding box center [48, 141] width 56 height 9
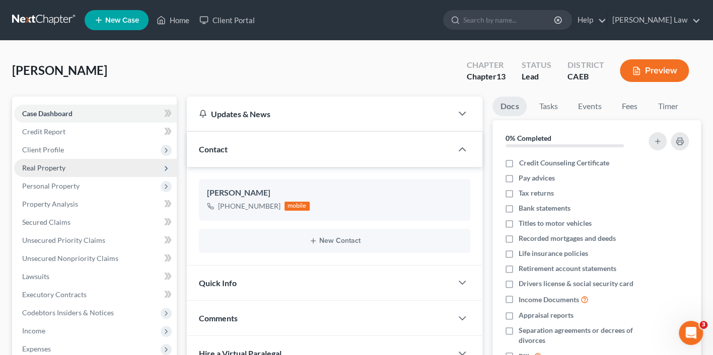
click at [81, 166] on span "Real Property" at bounding box center [95, 168] width 163 height 18
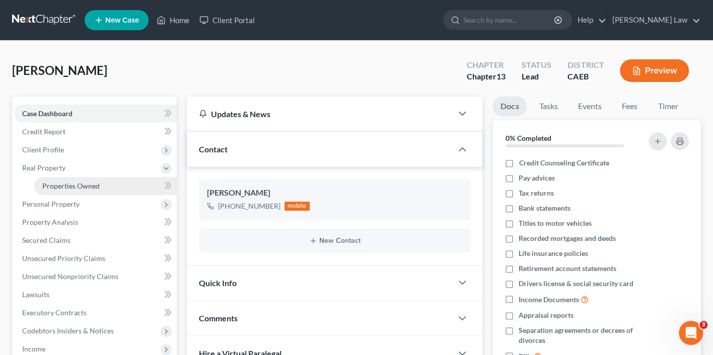
click at [76, 182] on span "Properties Owned" at bounding box center [70, 186] width 57 height 9
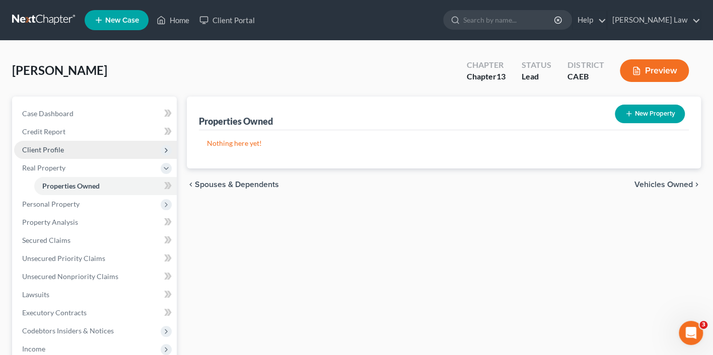
click at [68, 147] on span "Client Profile" at bounding box center [95, 150] width 163 height 18
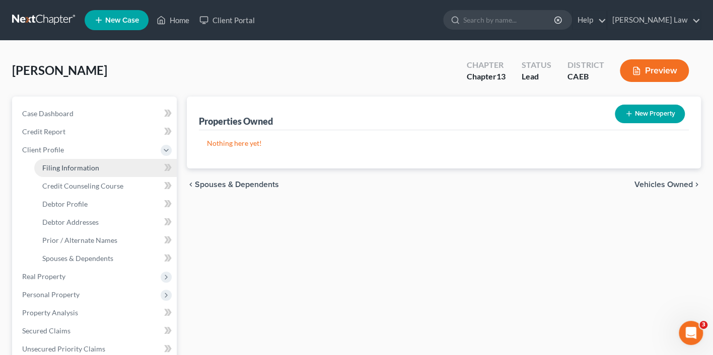
click at [66, 160] on link "Filing Information" at bounding box center [105, 168] width 142 height 18
select select "1"
select select "0"
select select "3"
select select "8"
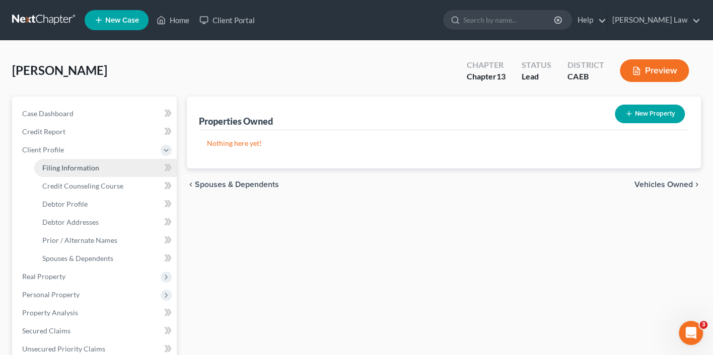
select select "4"
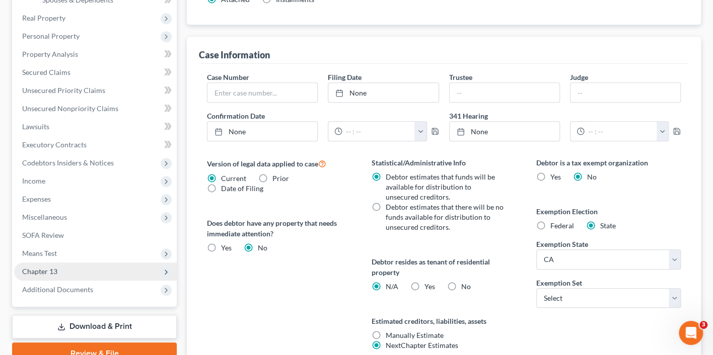
scroll to position [262, 0]
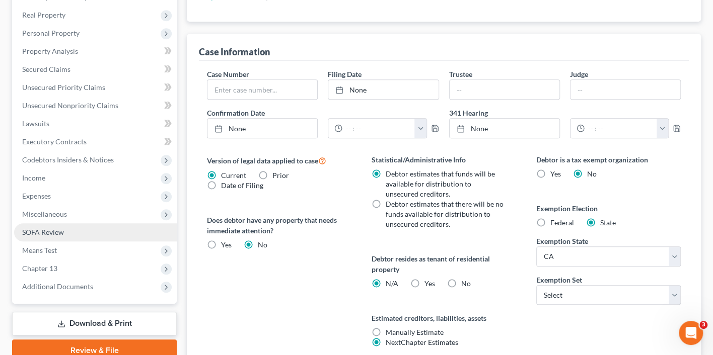
click at [109, 223] on link "SOFA Review" at bounding box center [95, 232] width 163 height 18
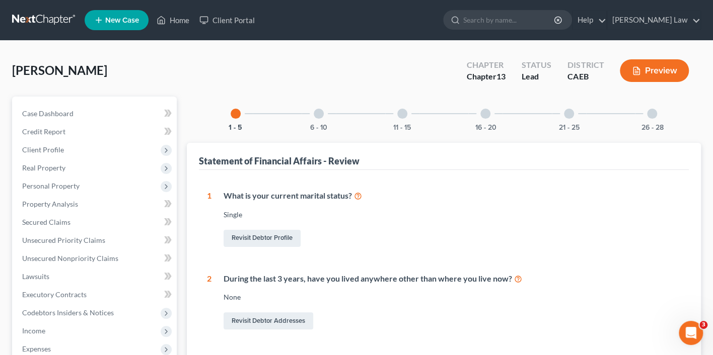
click at [655, 73] on button "Preview" at bounding box center [654, 70] width 69 height 23
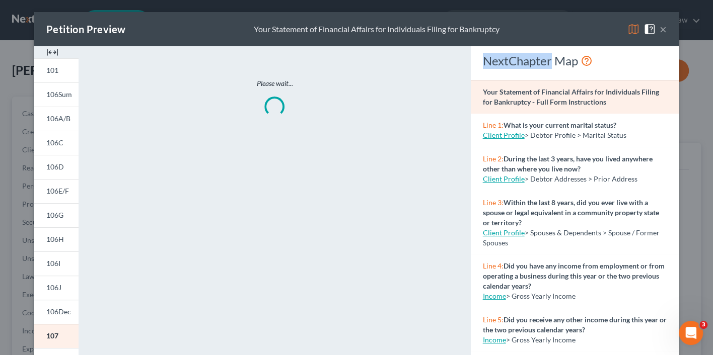
click at [655, 73] on div "NextChapter Map" at bounding box center [575, 63] width 208 height 34
click at [634, 33] on img at bounding box center [633, 29] width 12 height 12
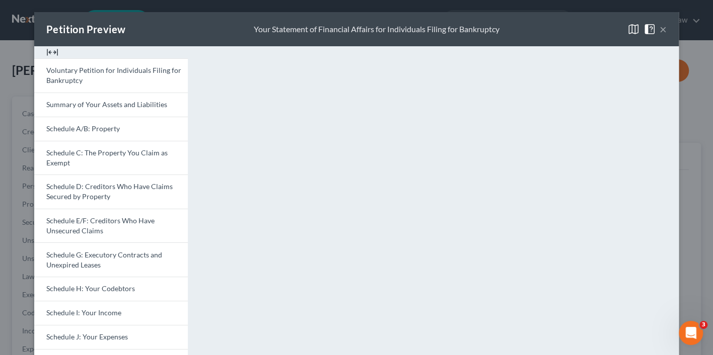
click at [661, 28] on button "×" at bounding box center [662, 29] width 7 height 12
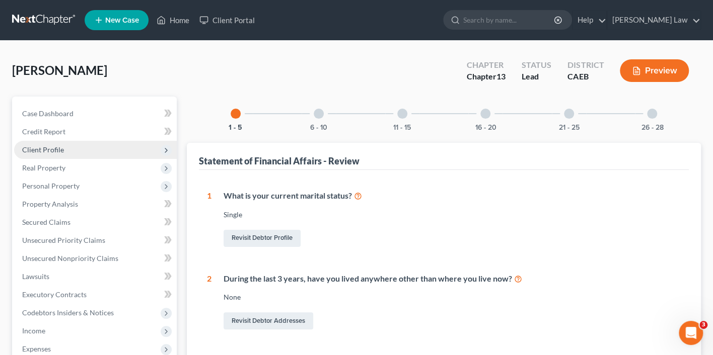
click at [58, 147] on span "Client Profile" at bounding box center [43, 149] width 42 height 9
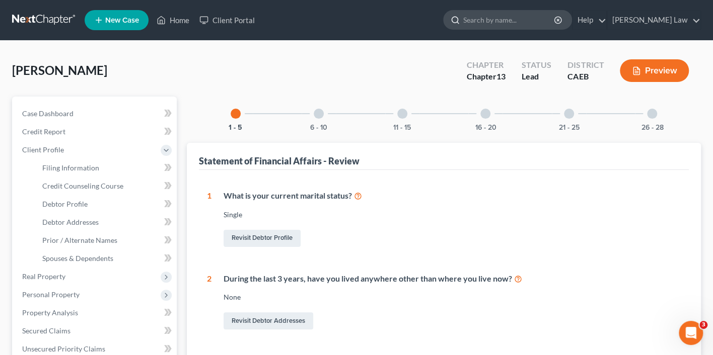
click at [520, 20] on input "search" at bounding box center [509, 20] width 92 height 19
click at [241, 20] on link "Client Portal" at bounding box center [226, 20] width 65 height 18
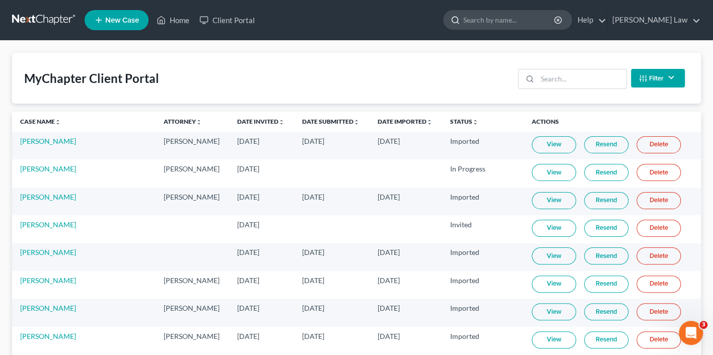
click at [524, 24] on input "search" at bounding box center [509, 20] width 92 height 19
type input "[PERSON_NAME]"
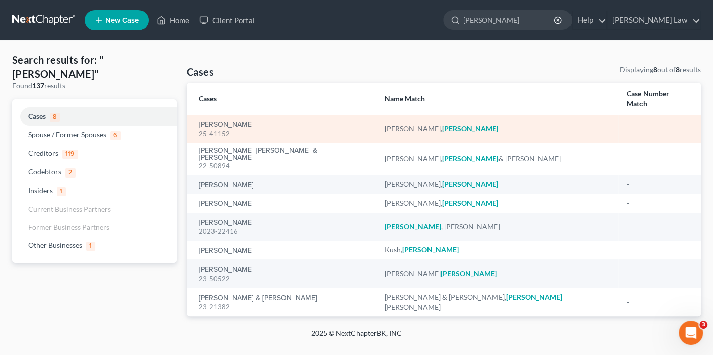
click at [233, 129] on div "25-41152" at bounding box center [284, 134] width 170 height 10
click at [223, 129] on div "25-41152" at bounding box center [284, 134] width 170 height 10
click at [228, 121] on link "[PERSON_NAME]" at bounding box center [226, 124] width 55 height 7
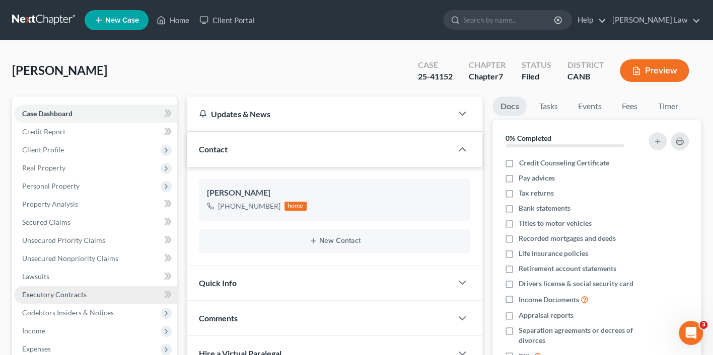
click at [73, 286] on link "Executory Contracts" at bounding box center [95, 295] width 163 height 18
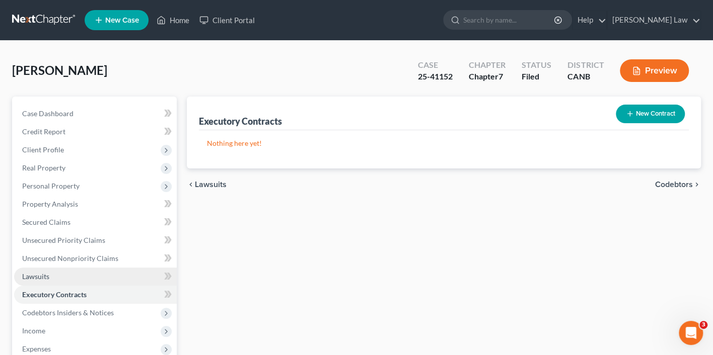
click at [73, 268] on link "Lawsuits" at bounding box center [95, 277] width 163 height 18
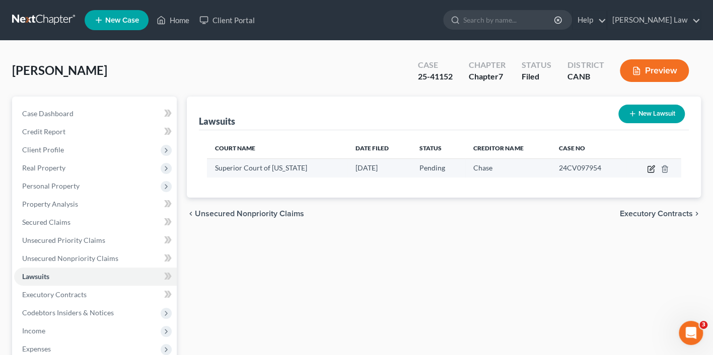
click at [647, 167] on icon "button" at bounding box center [650, 170] width 6 height 6
select select "4"
select select "0"
select select "4"
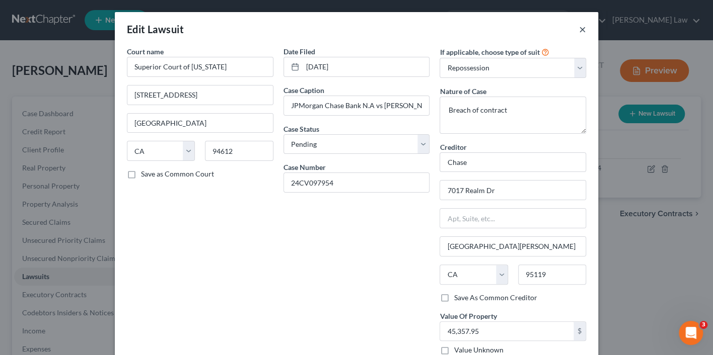
click at [584, 29] on button "×" at bounding box center [582, 29] width 7 height 12
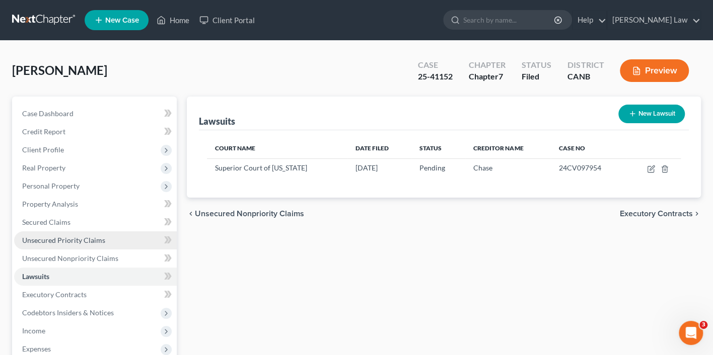
click at [87, 236] on span "Unsecured Priority Claims" at bounding box center [63, 240] width 83 height 9
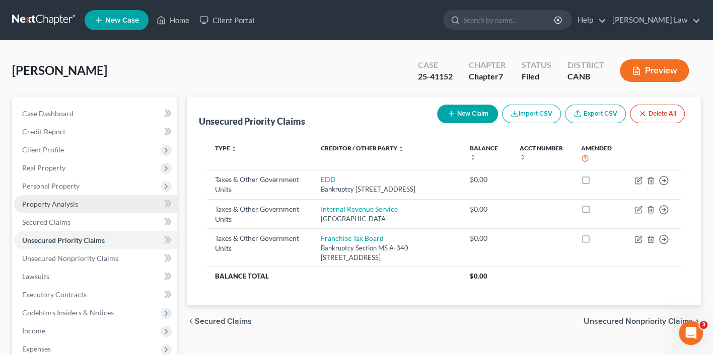
click at [94, 205] on link "Property Analysis" at bounding box center [95, 204] width 163 height 18
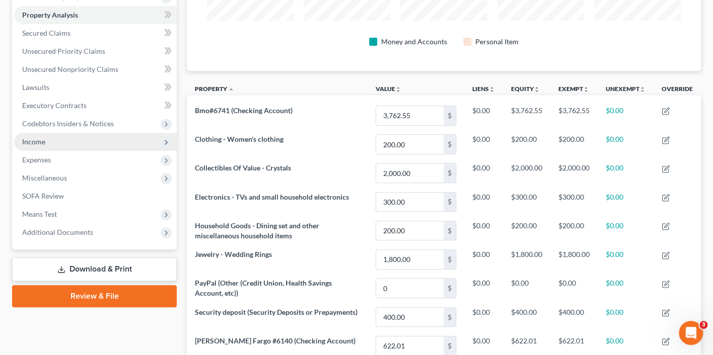
scroll to position [181, 0]
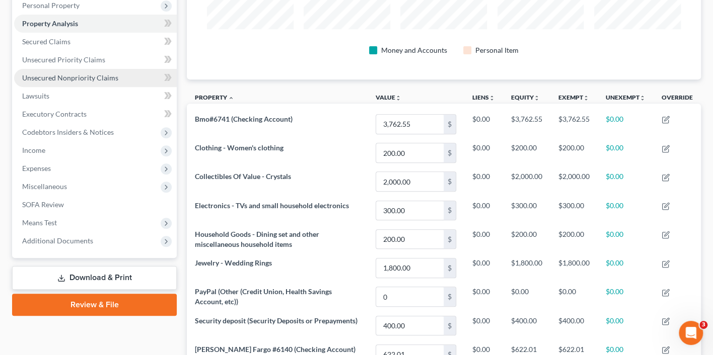
click at [124, 69] on link "Unsecured Nonpriority Claims" at bounding box center [95, 78] width 163 height 18
